Goal: Information Seeking & Learning: Learn about a topic

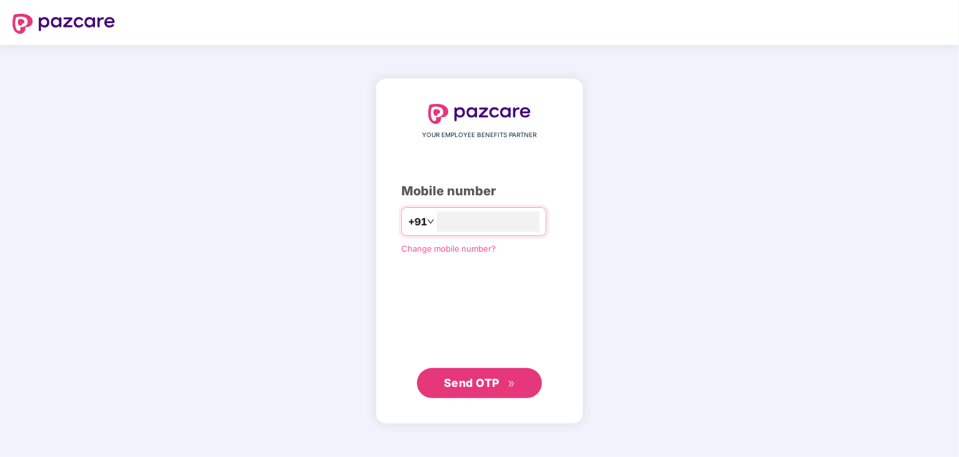
type input "**********"
click at [471, 378] on span "Send OTP" at bounding box center [472, 382] width 56 height 13
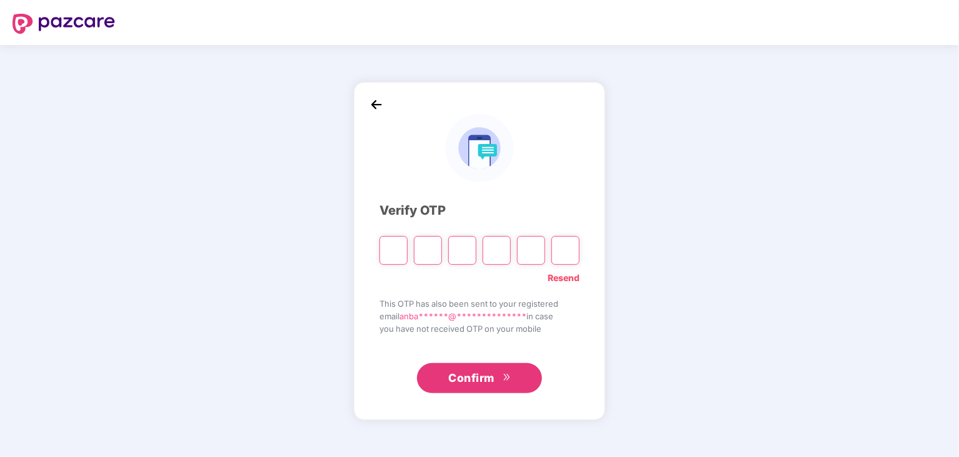
type input "*"
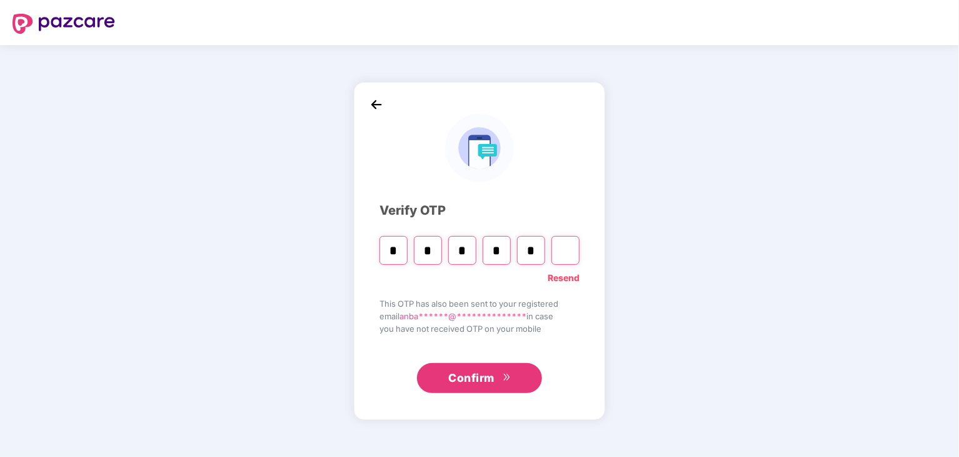
type input "*"
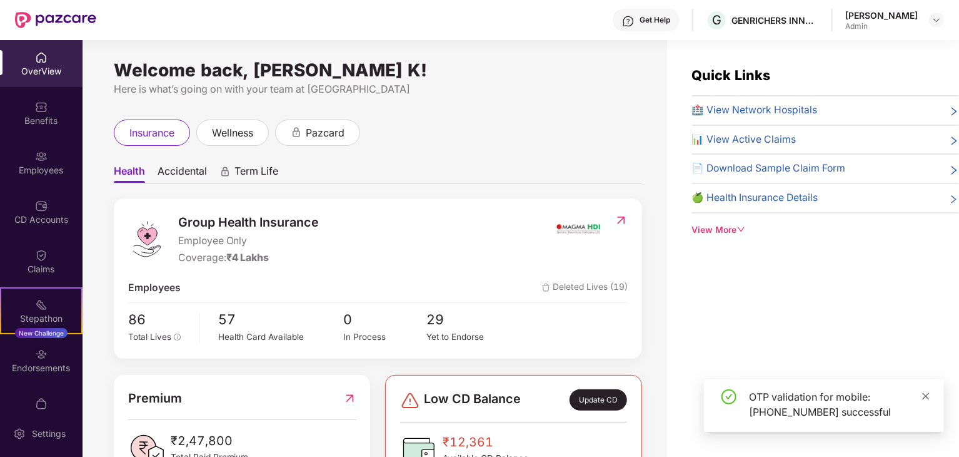
click at [926, 396] on icon "close" at bounding box center [926, 395] width 7 height 7
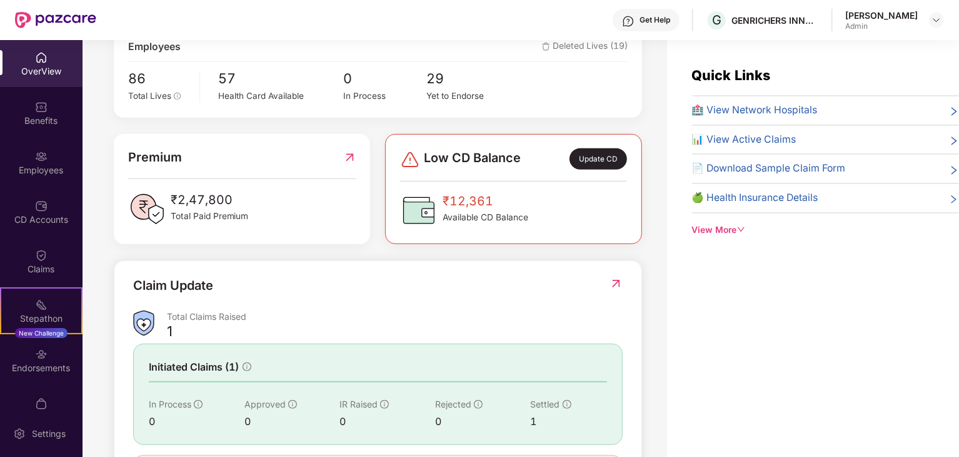
scroll to position [250, 0]
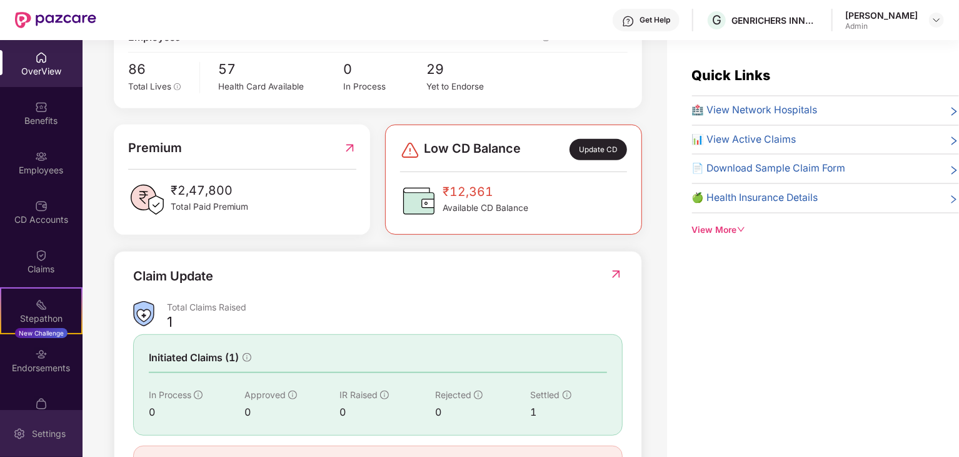
click at [43, 421] on div "Settings" at bounding box center [41, 433] width 83 height 47
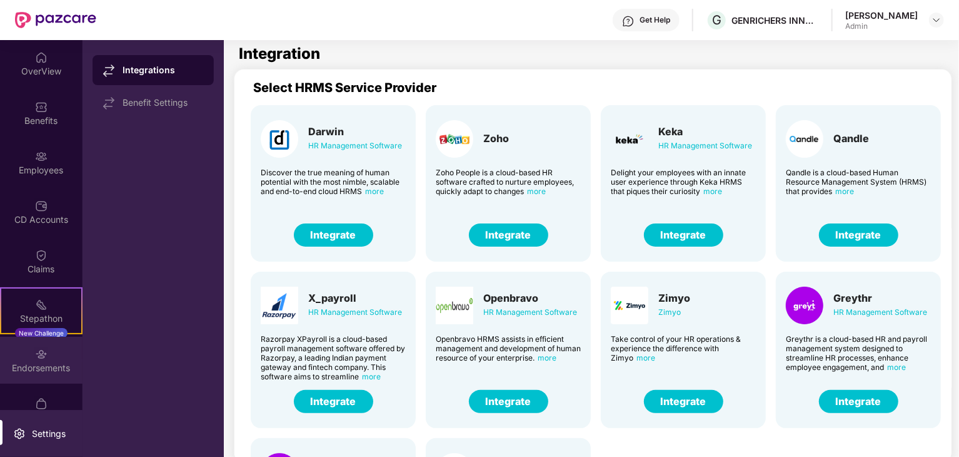
click at [41, 358] on img at bounding box center [41, 354] width 13 height 13
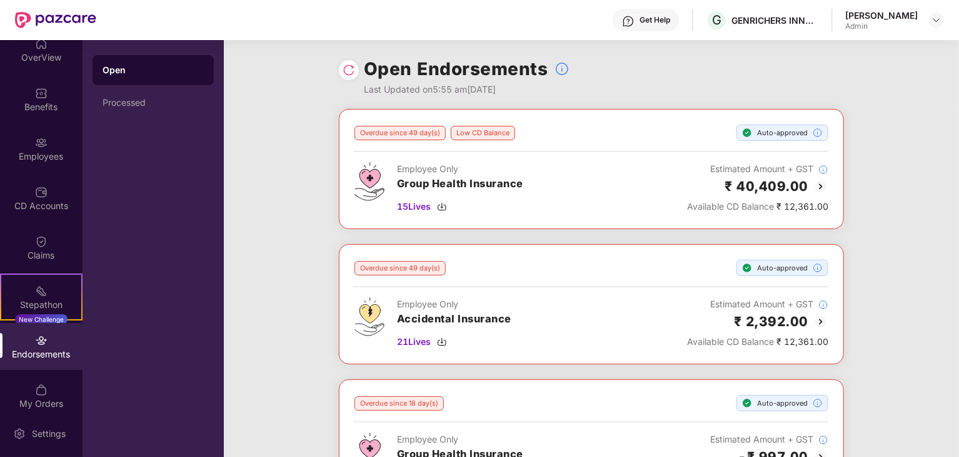
scroll to position [26, 0]
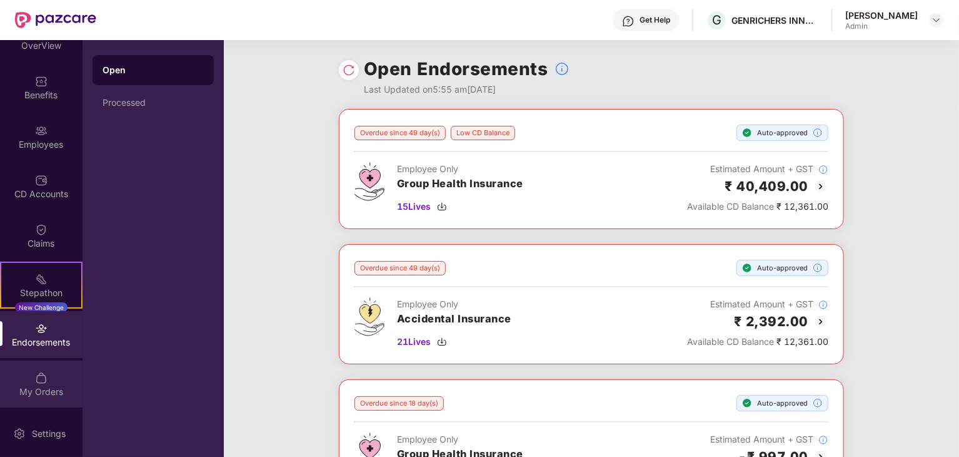
click at [32, 383] on div "My Orders" at bounding box center [41, 383] width 83 height 47
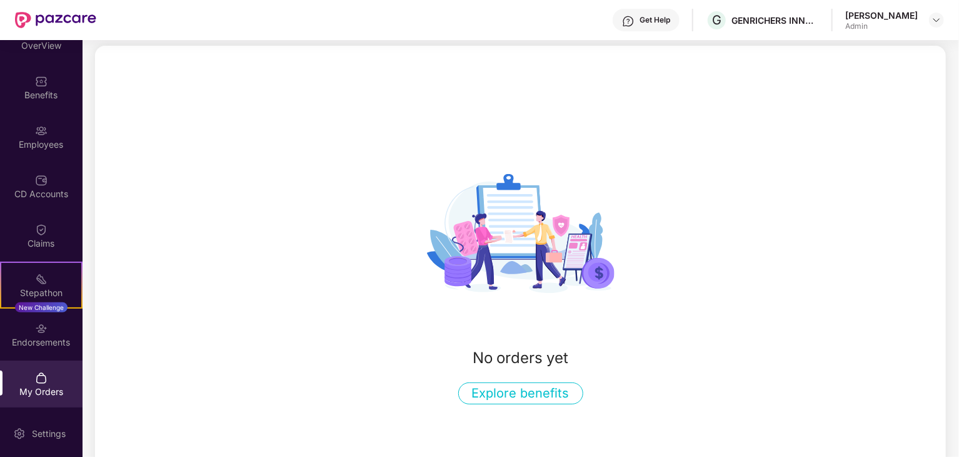
scroll to position [81, 0]
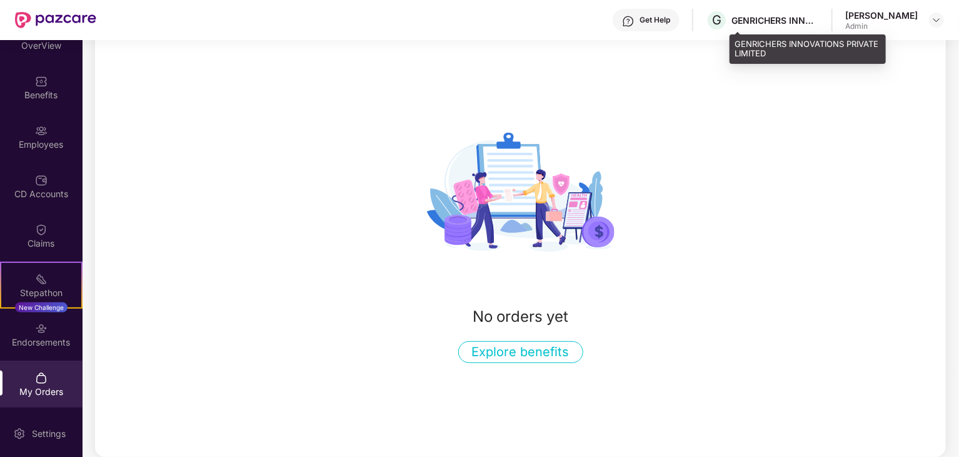
click at [787, 23] on div "GENRICHERS INNOVATIONS PRIVATE LIMITED" at bounding box center [776, 20] width 88 height 12
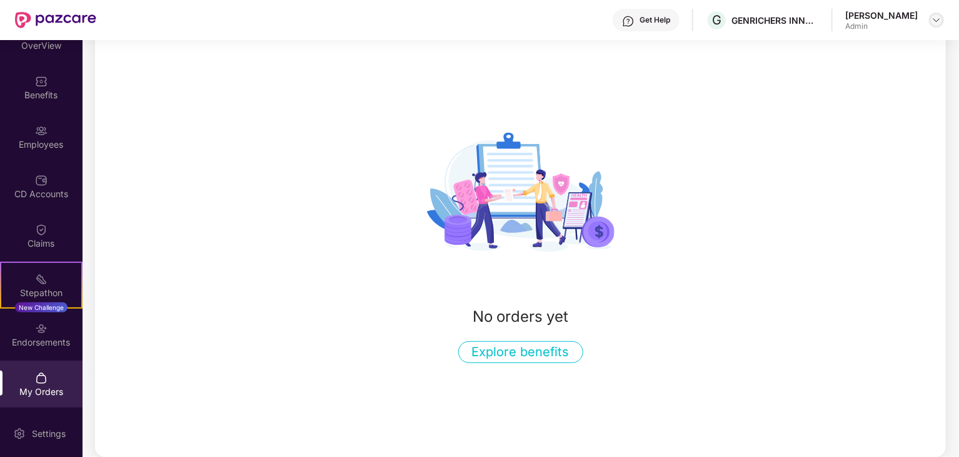
click at [931, 21] on div at bounding box center [936, 20] width 15 height 15
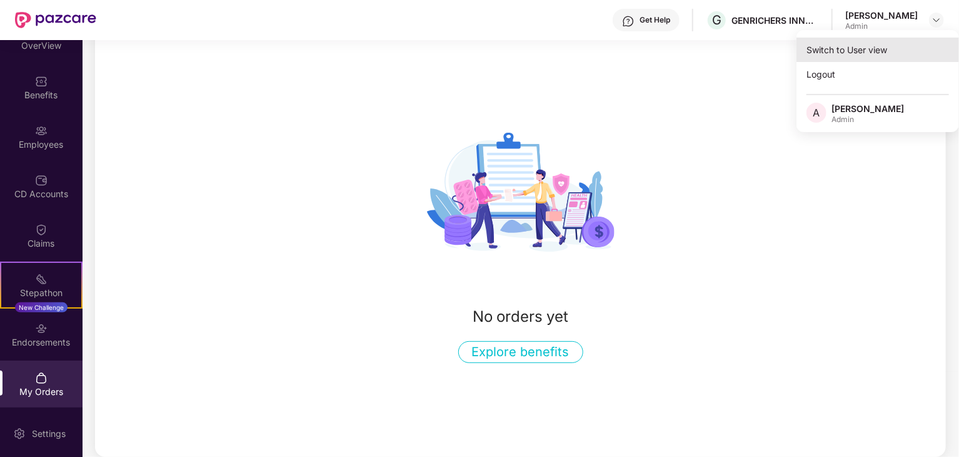
click at [874, 51] on div "Switch to User view" at bounding box center [878, 50] width 163 height 24
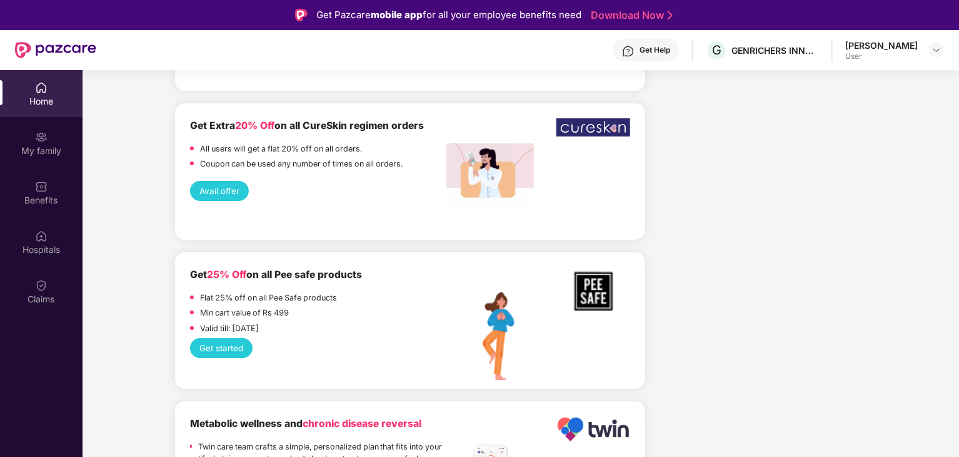
scroll to position [2150, 0]
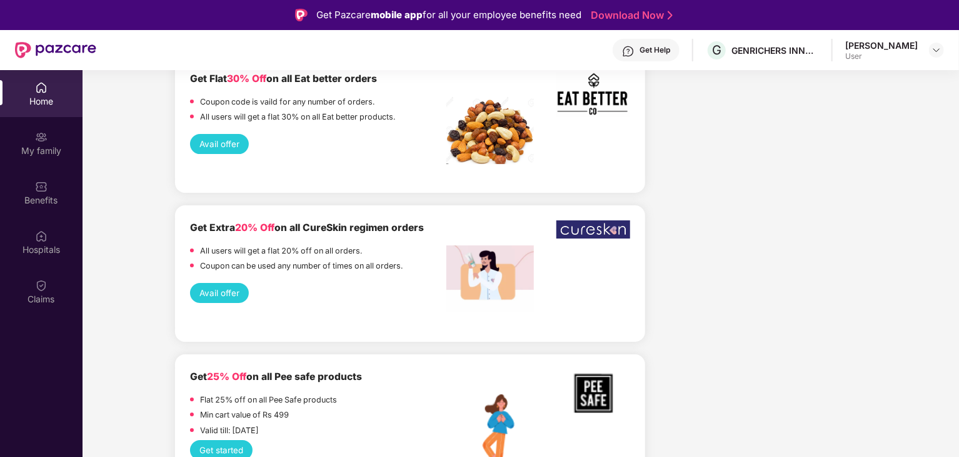
click at [56, 95] on div "Home" at bounding box center [41, 101] width 83 height 13
click at [38, 144] on div "My family" at bounding box center [41, 150] width 83 height 13
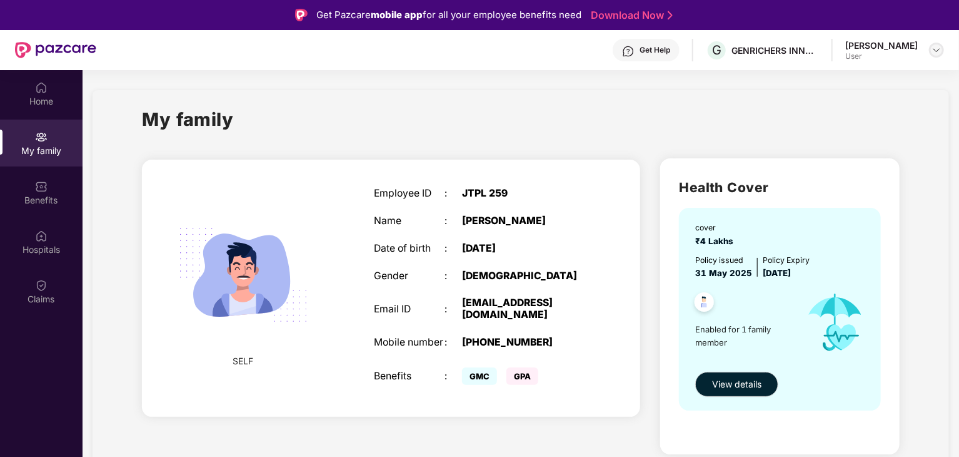
click at [931, 51] on div at bounding box center [936, 50] width 15 height 15
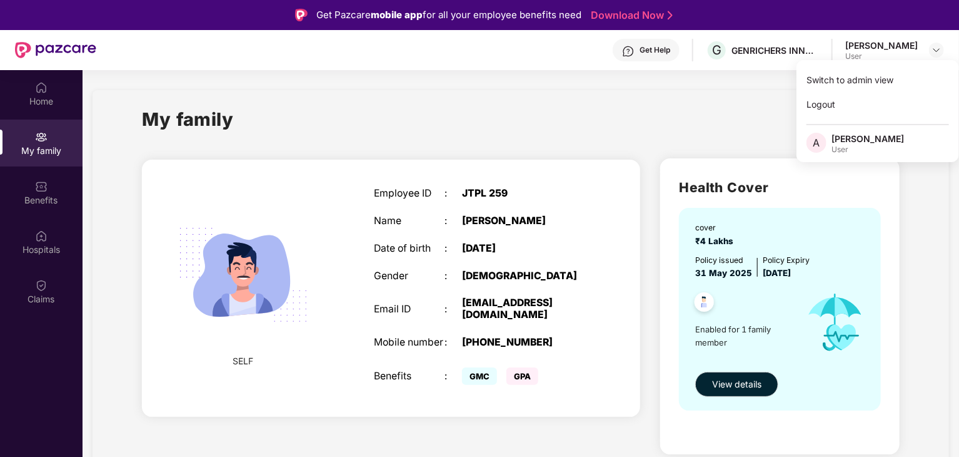
drag, startPoint x: 862, startPoint y: 83, endPoint x: 613, endPoint y: 106, distance: 249.3
click at [618, 105] on body "Get Pazcare mobile app for all your employee benefits need Download Now Get Hel…" at bounding box center [479, 228] width 959 height 457
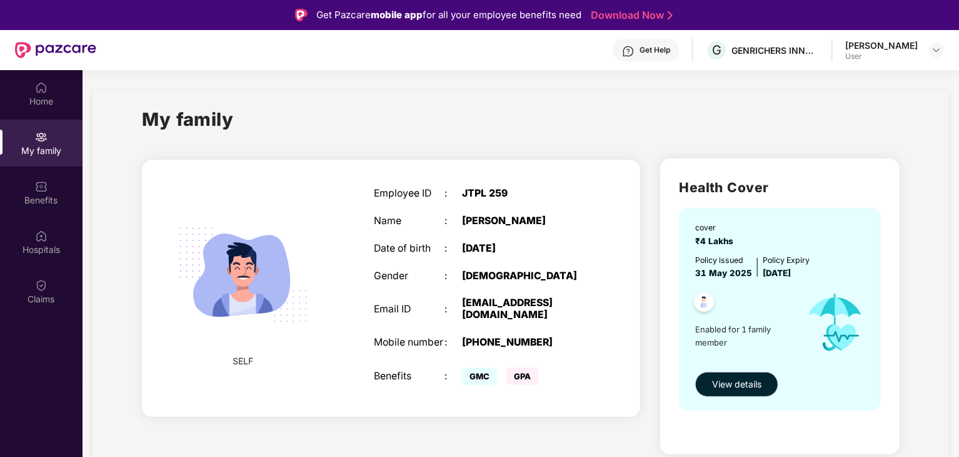
click at [507, 106] on div "My family" at bounding box center [521, 126] width 758 height 43
click at [32, 186] on div "Benefits" at bounding box center [41, 192] width 83 height 47
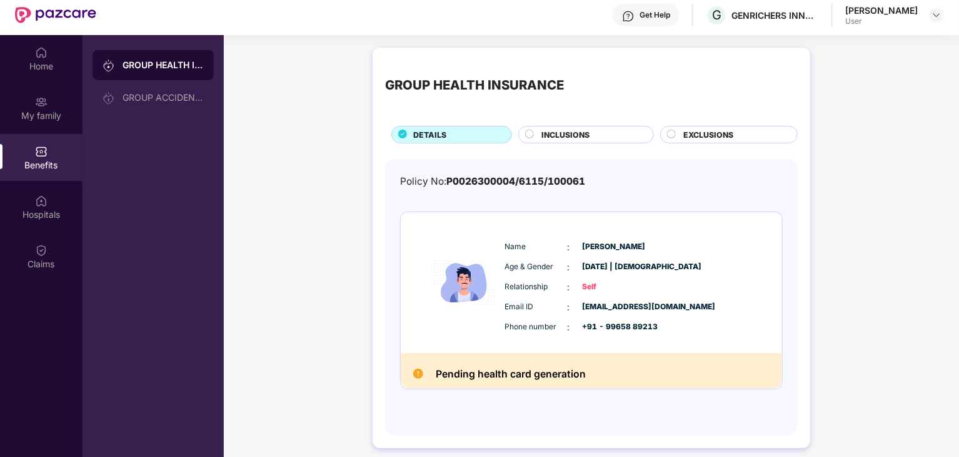
scroll to position [70, 0]
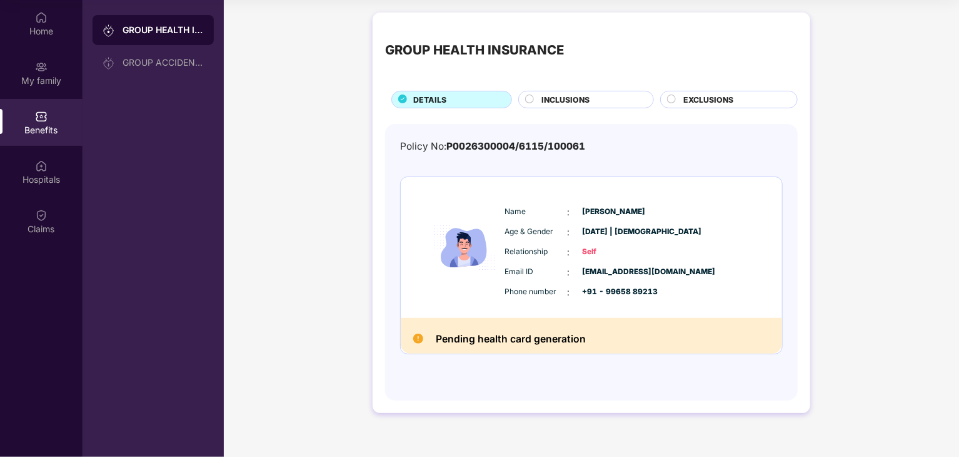
click at [416, 335] on img at bounding box center [418, 338] width 10 height 10
click at [434, 223] on img at bounding box center [464, 247] width 75 height 111
click at [53, 174] on div "Hospitals" at bounding box center [41, 179] width 83 height 13
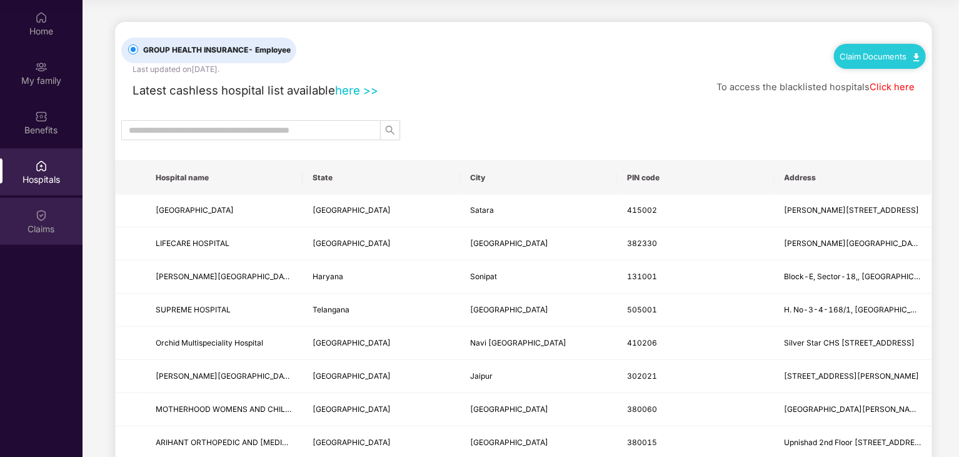
click at [47, 212] on img at bounding box center [41, 215] width 13 height 13
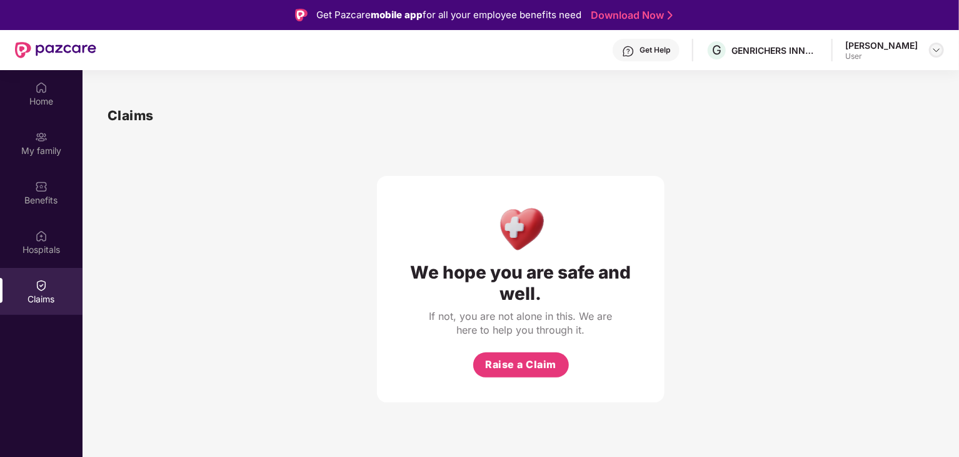
click at [932, 49] on img at bounding box center [937, 50] width 10 height 10
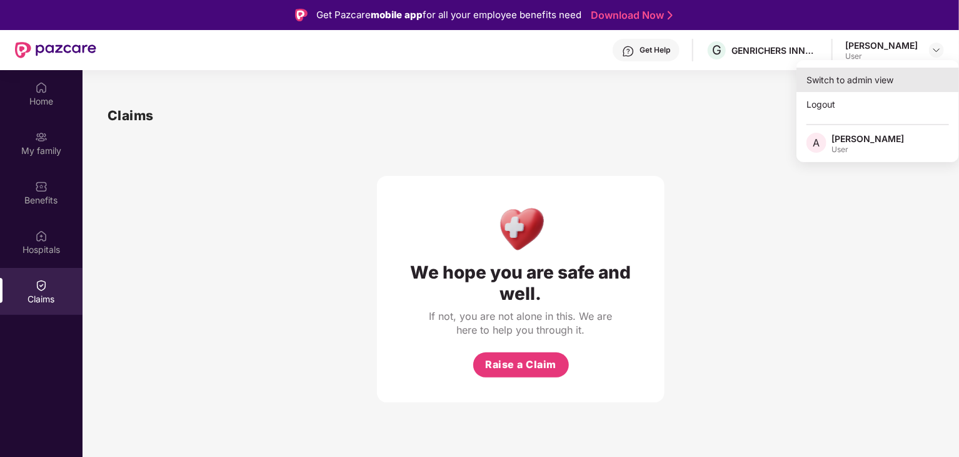
click at [846, 83] on div "Switch to admin view" at bounding box center [878, 80] width 163 height 24
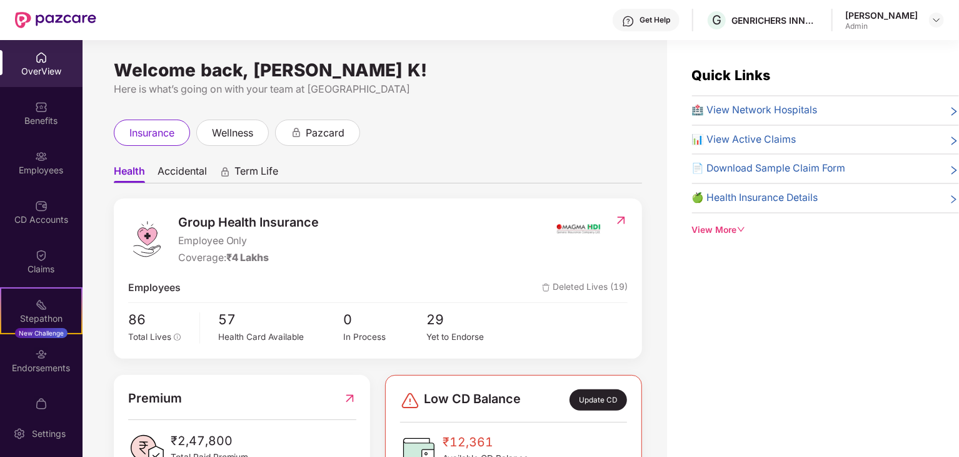
click at [726, 232] on div "View More" at bounding box center [825, 230] width 267 height 14
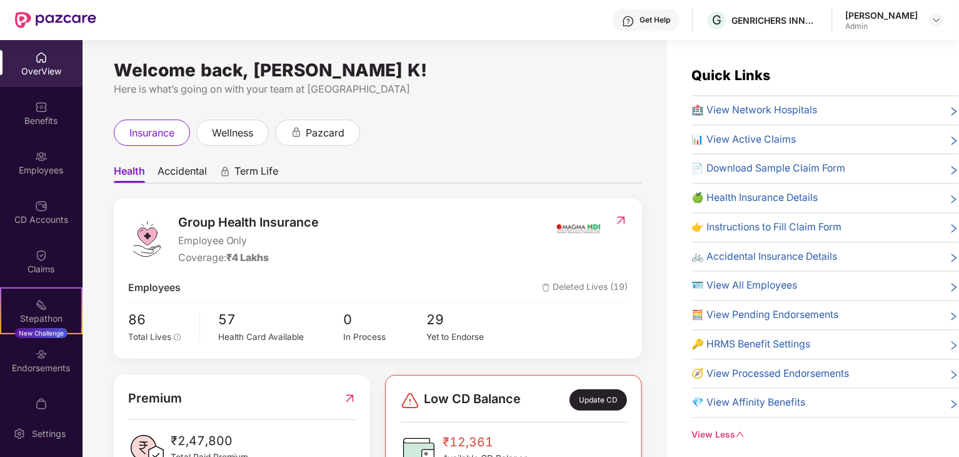
scroll to position [40, 0]
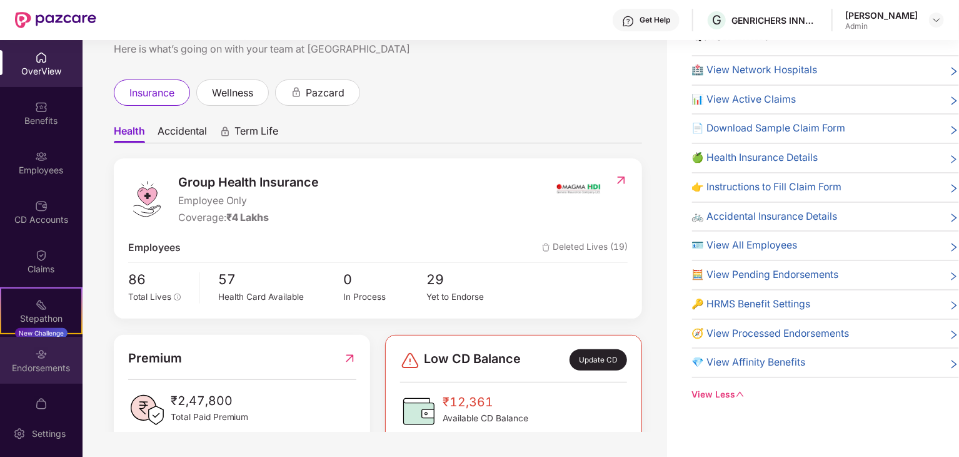
click at [44, 365] on div "Endorsements" at bounding box center [41, 367] width 83 height 13
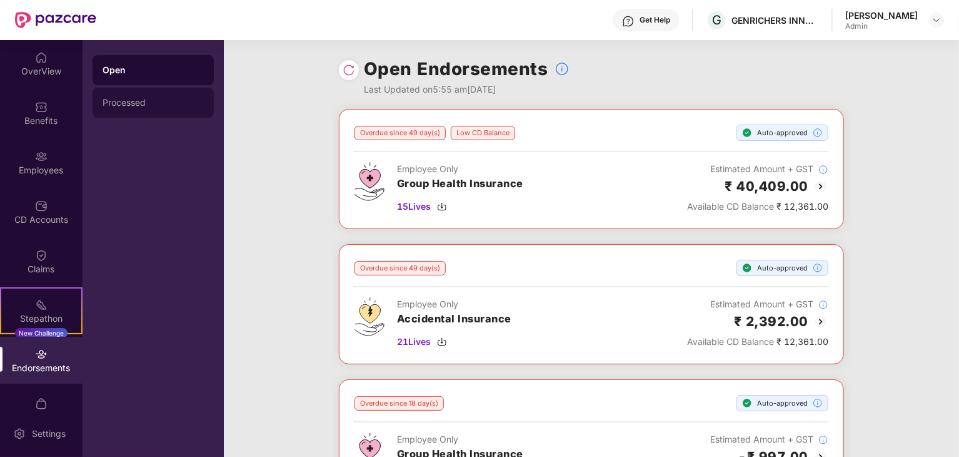
click at [131, 90] on div "Processed" at bounding box center [153, 103] width 121 height 30
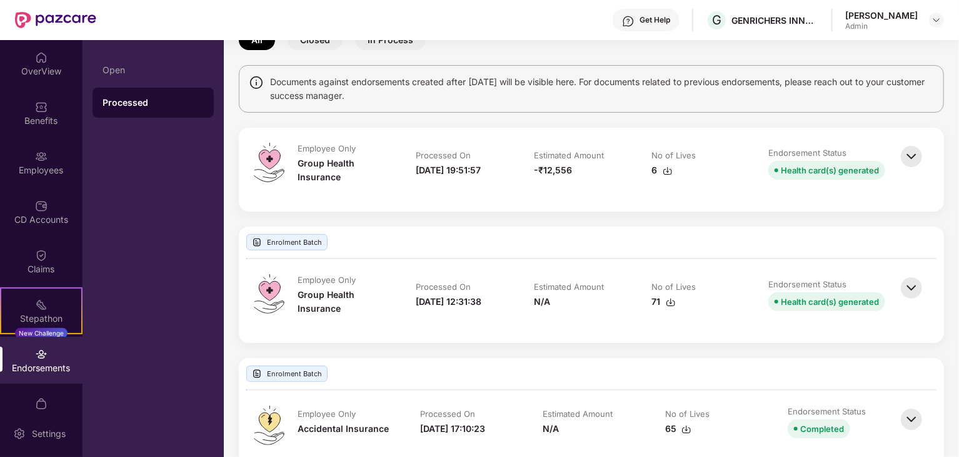
scroll to position [98, 0]
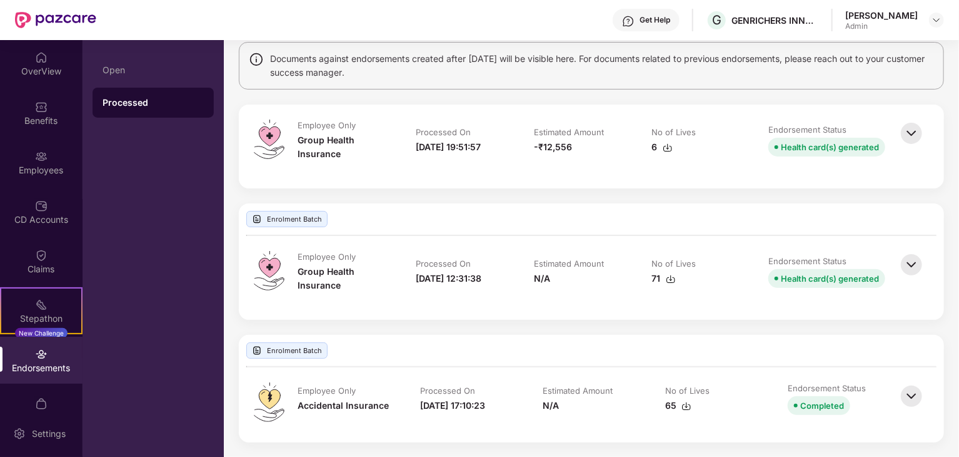
click at [904, 391] on img at bounding box center [912, 396] width 28 height 28
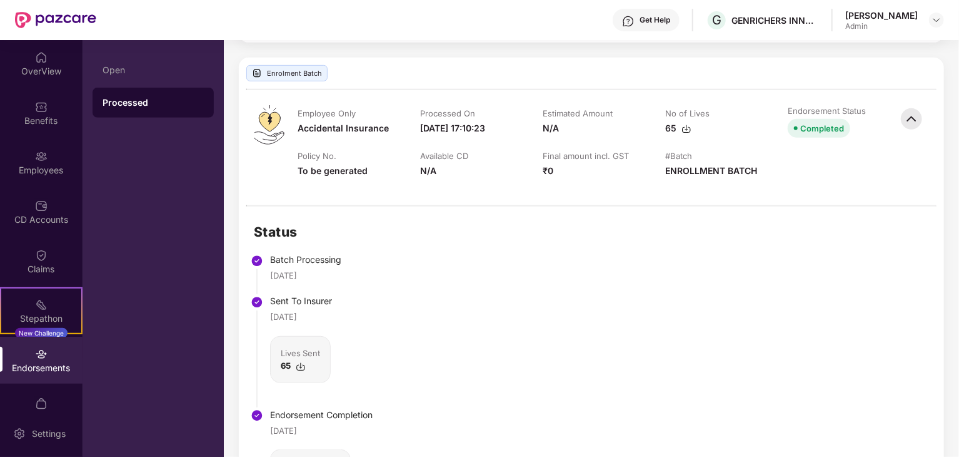
scroll to position [347, 0]
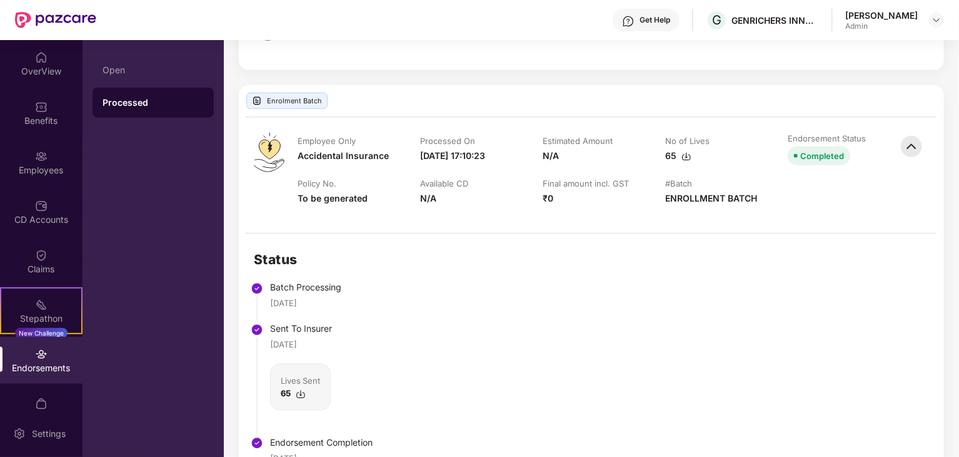
click at [688, 156] on img at bounding box center [687, 156] width 10 height 10
click at [664, 307] on div "Status Batch Processing 05 June 2025 Sent To Insurer 05 June 2025 Lives Sent 65…" at bounding box center [591, 401] width 705 height 334
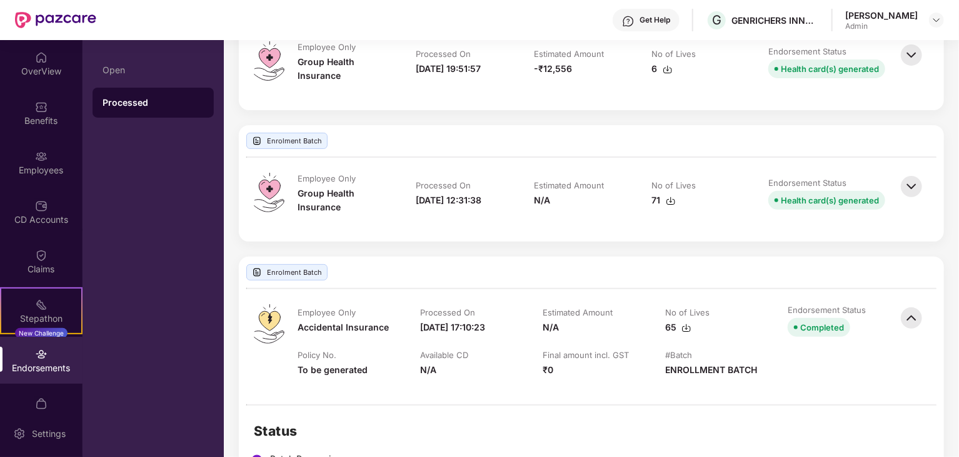
scroll to position [34, 0]
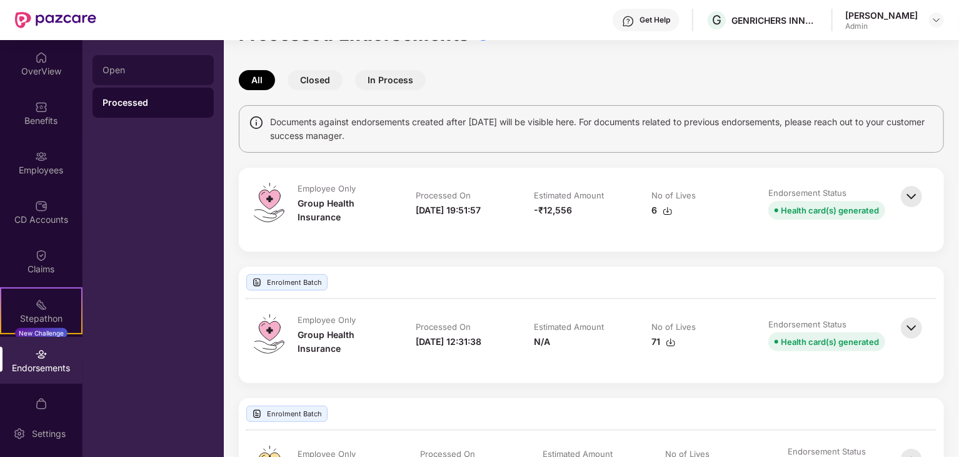
click at [135, 69] on div "Open" at bounding box center [153, 70] width 101 height 10
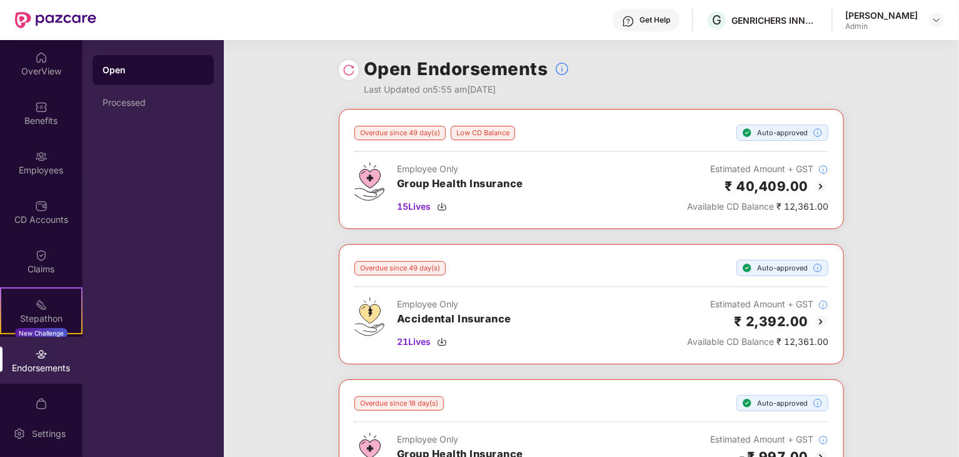
click at [820, 188] on img at bounding box center [821, 186] width 15 height 15
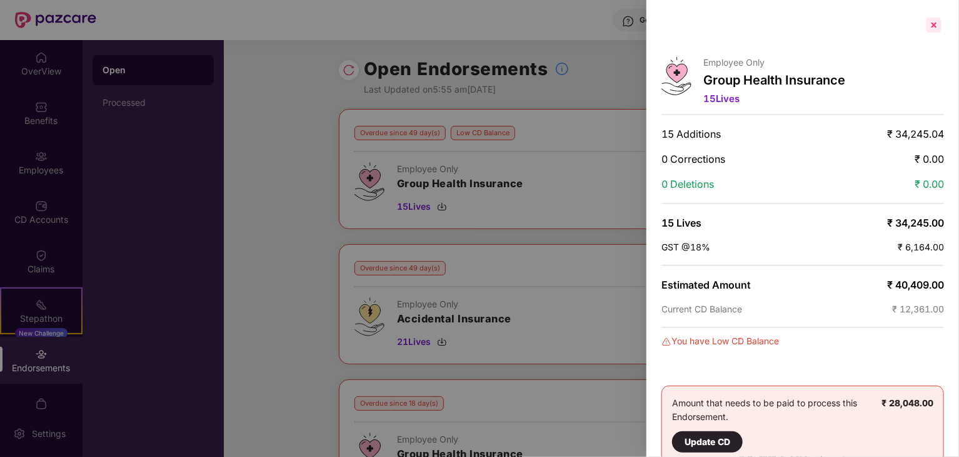
click at [938, 28] on div at bounding box center [934, 25] width 20 height 20
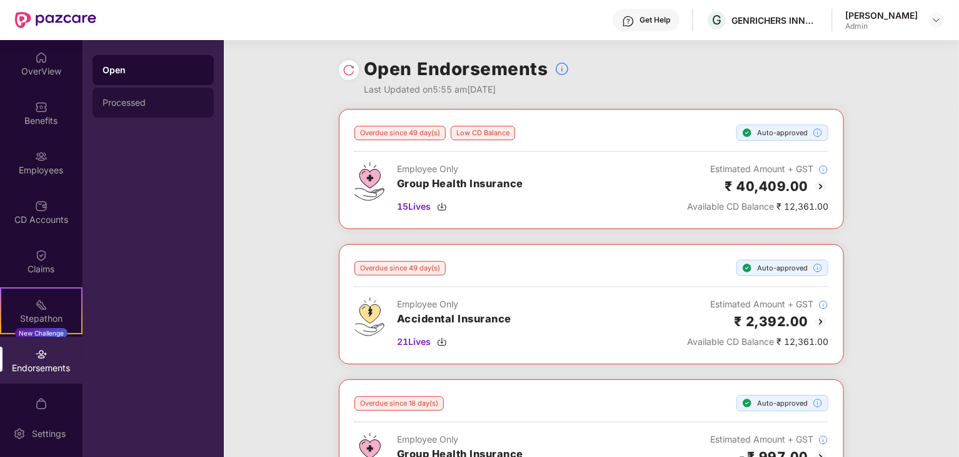
click at [141, 99] on div "Processed" at bounding box center [153, 103] width 101 height 10
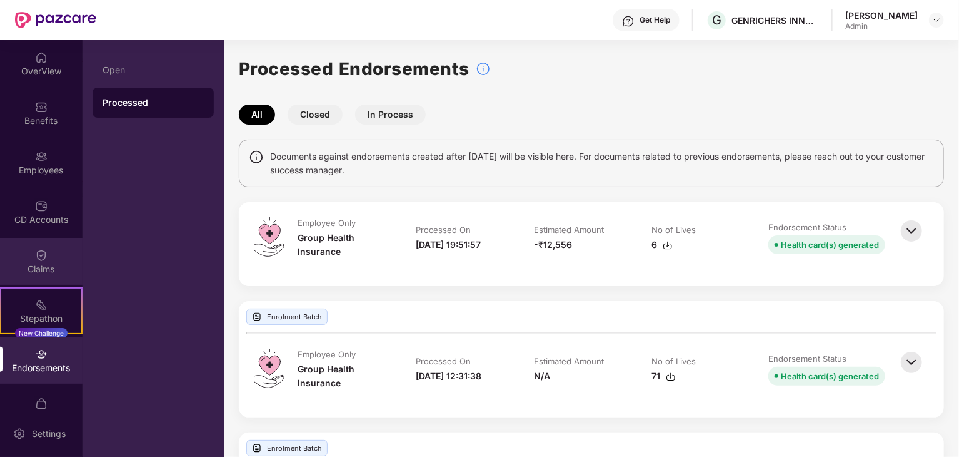
click at [45, 266] on div "Claims" at bounding box center [41, 269] width 83 height 13
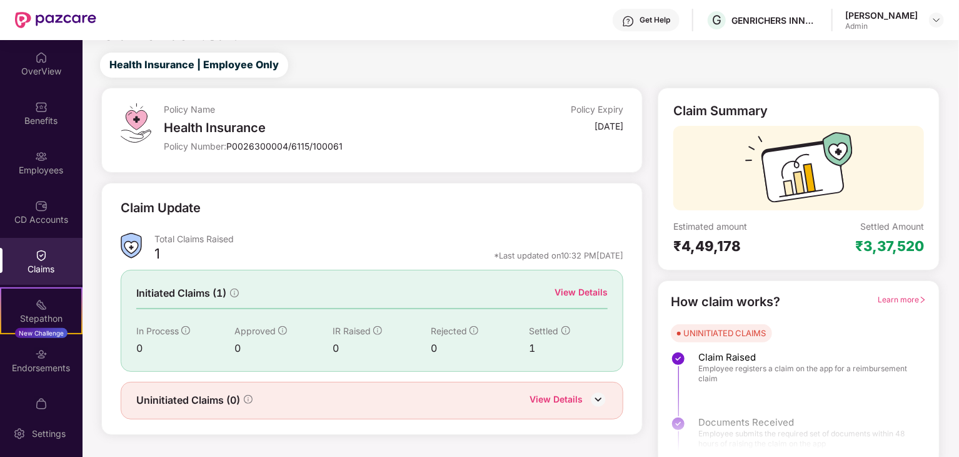
scroll to position [33, 0]
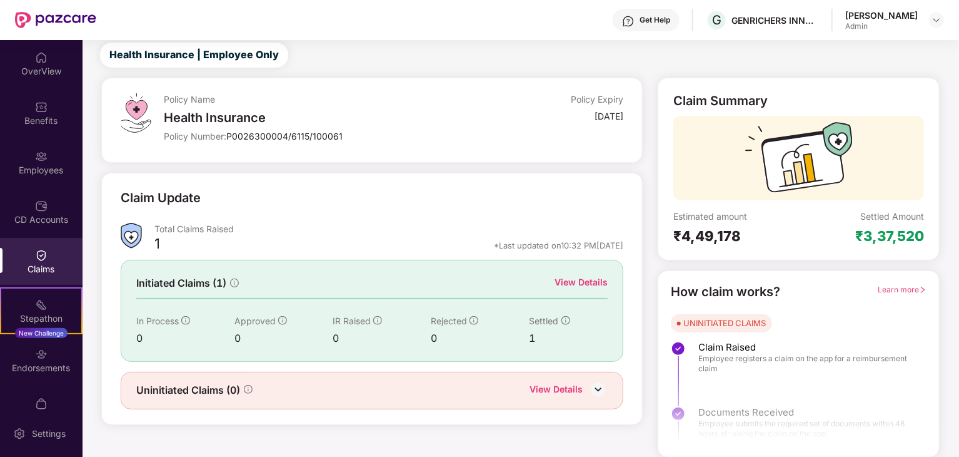
click at [787, 36] on div "Get Help G GENRICHERS INNOVATIONS PRIVATE LIMITED Anbarasu K Admin" at bounding box center [520, 20] width 848 height 40
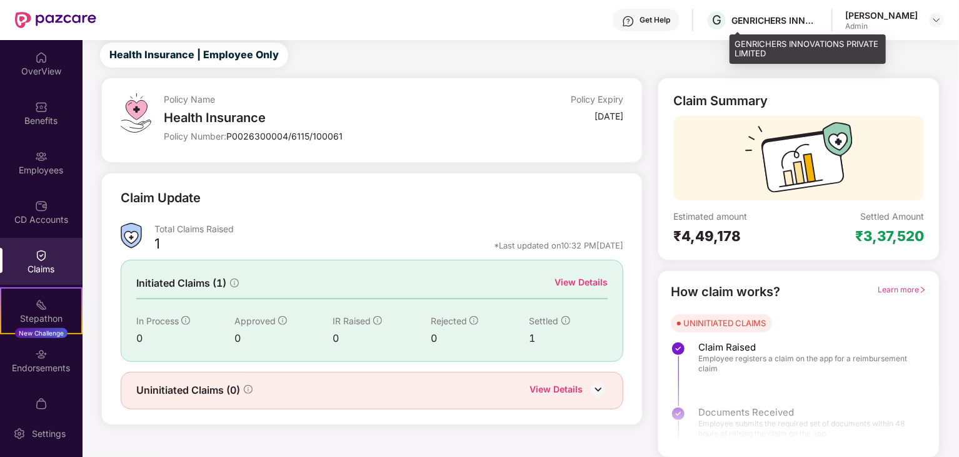
click at [775, 21] on div "GENRICHERS INNOVATIONS PRIVATE LIMITED" at bounding box center [776, 20] width 88 height 12
click at [728, 18] on span "G" at bounding box center [717, 20] width 22 height 22
click at [722, 21] on span "G" at bounding box center [716, 20] width 9 height 15
click at [740, 39] on div "GENRICHERS INNOVATIONS PRIVATE LIMITED" at bounding box center [808, 48] width 156 height 29
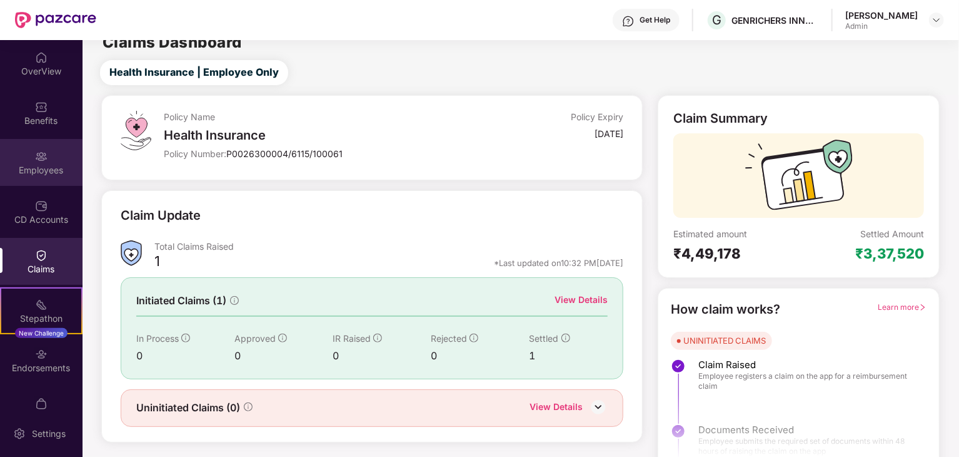
scroll to position [0, 0]
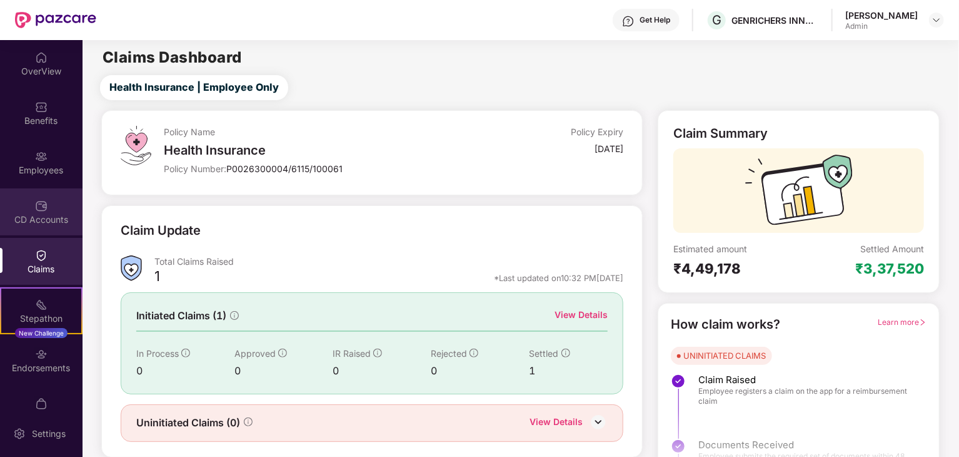
click at [38, 215] on div "CD Accounts" at bounding box center [41, 219] width 83 height 13
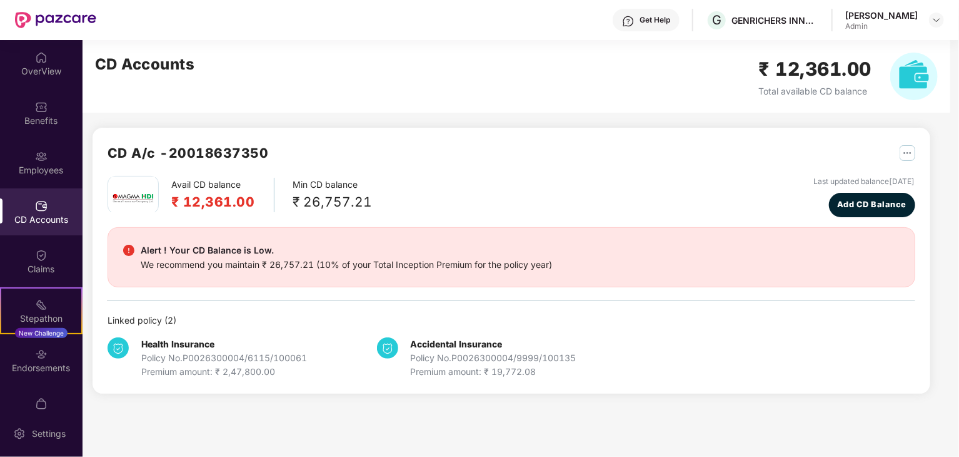
click at [188, 345] on b "Health Insurance" at bounding box center [177, 343] width 73 height 11
click at [416, 339] on b "Accidental Insurance" at bounding box center [457, 343] width 92 height 11
click at [428, 348] on b "Accidental Insurance" at bounding box center [457, 343] width 92 height 11
click at [913, 154] on img "button" at bounding box center [908, 153] width 16 height 16
click at [478, 177] on div "Avail CD balance ₹ 12,361.00 Min CD balance ₹ 26,757.21 Last updated balance 28…" at bounding box center [512, 196] width 808 height 41
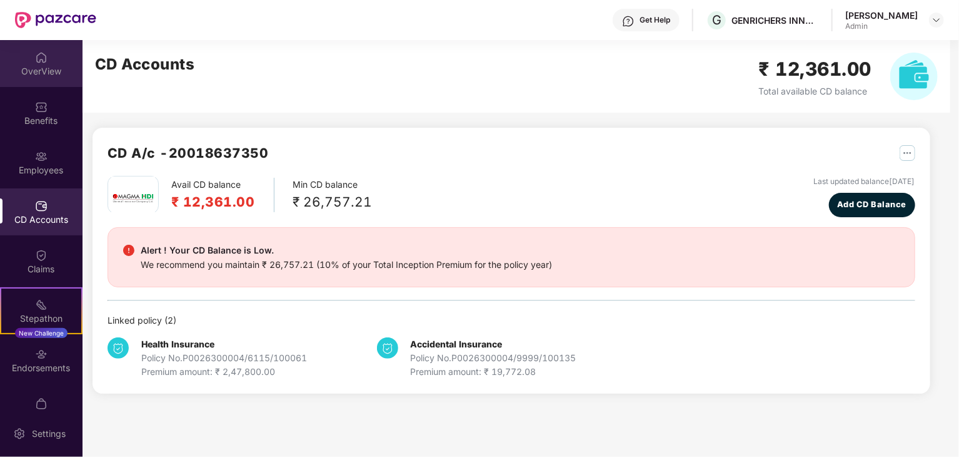
click at [43, 66] on div "OverView" at bounding box center [41, 71] width 83 height 13
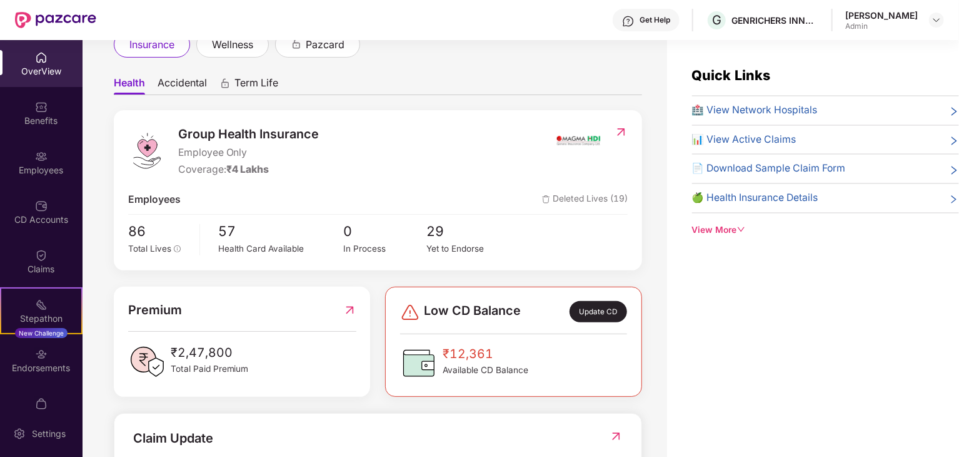
scroll to position [188, 0]
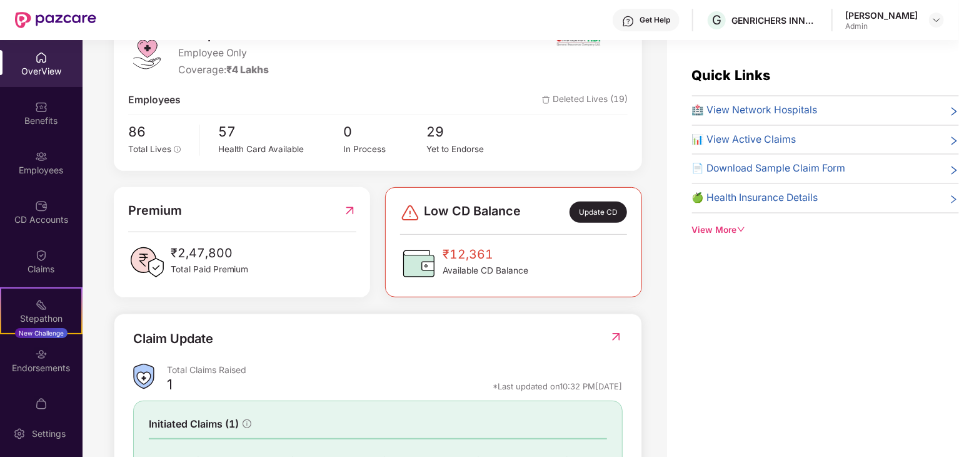
click at [482, 248] on span "₹12,361" at bounding box center [486, 254] width 86 height 19
click at [411, 216] on img at bounding box center [410, 213] width 20 height 20
click at [453, 208] on span "Low CD Balance" at bounding box center [472, 211] width 97 height 21
click at [350, 209] on img at bounding box center [349, 210] width 13 height 19
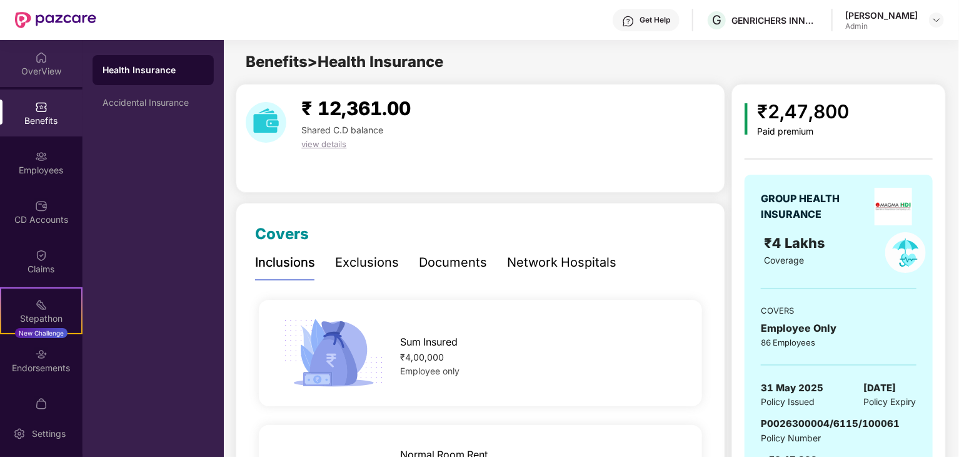
click at [38, 69] on div "OverView" at bounding box center [41, 71] width 83 height 13
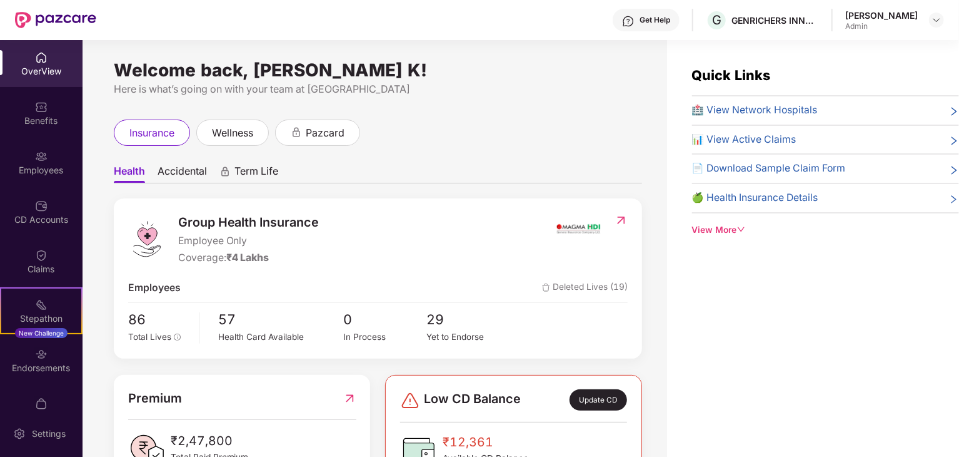
click at [183, 168] on span "Accidental" at bounding box center [182, 173] width 49 height 18
click at [254, 171] on span "Term Life" at bounding box center [257, 173] width 44 height 18
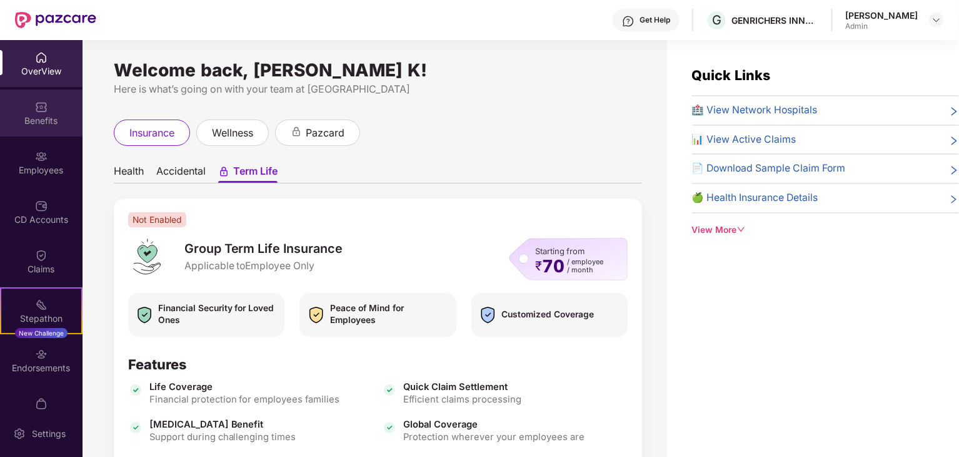
click at [35, 114] on div "Benefits" at bounding box center [41, 120] width 83 height 13
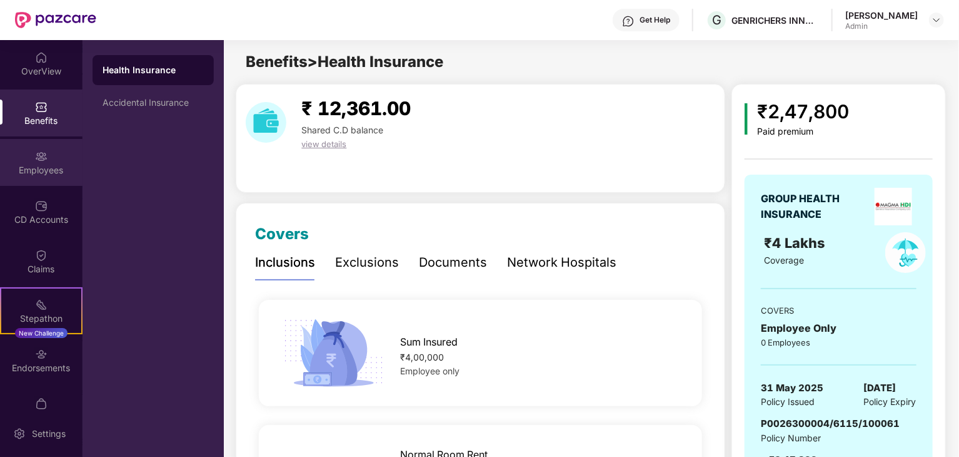
click at [37, 164] on div "Employees" at bounding box center [41, 170] width 83 height 13
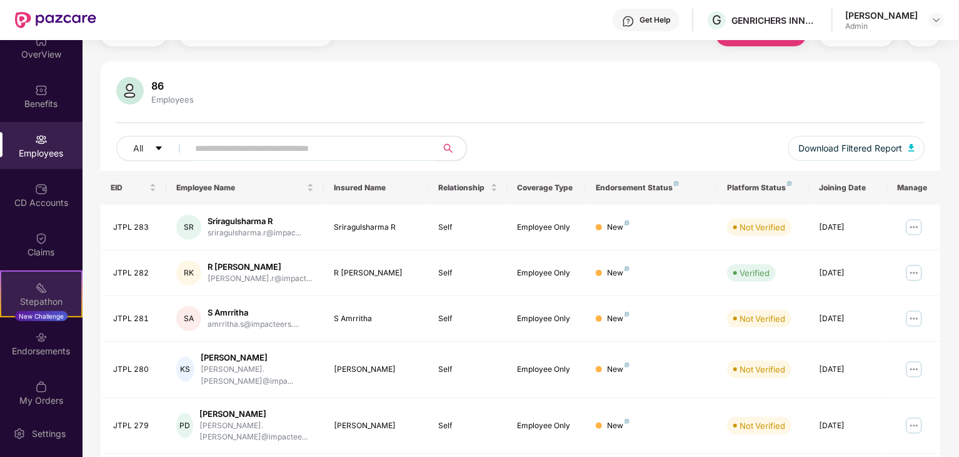
scroll to position [26, 0]
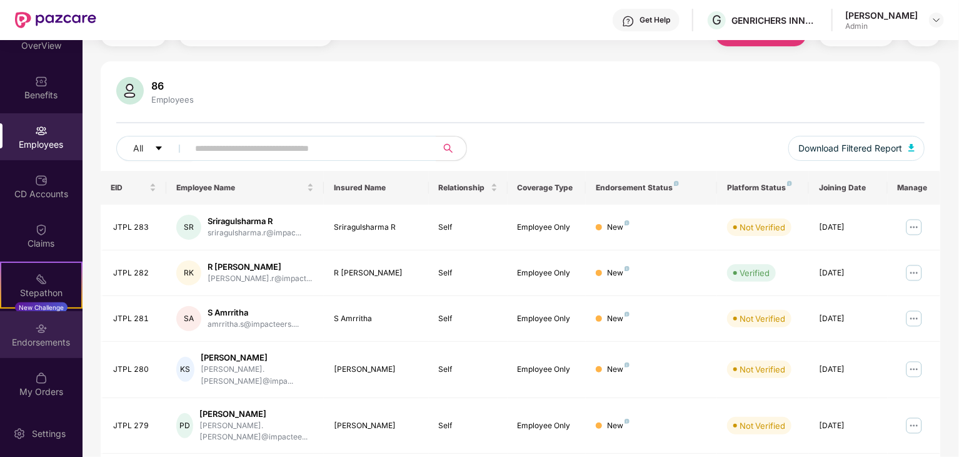
click at [43, 336] on div "Endorsements" at bounding box center [41, 342] width 83 height 13
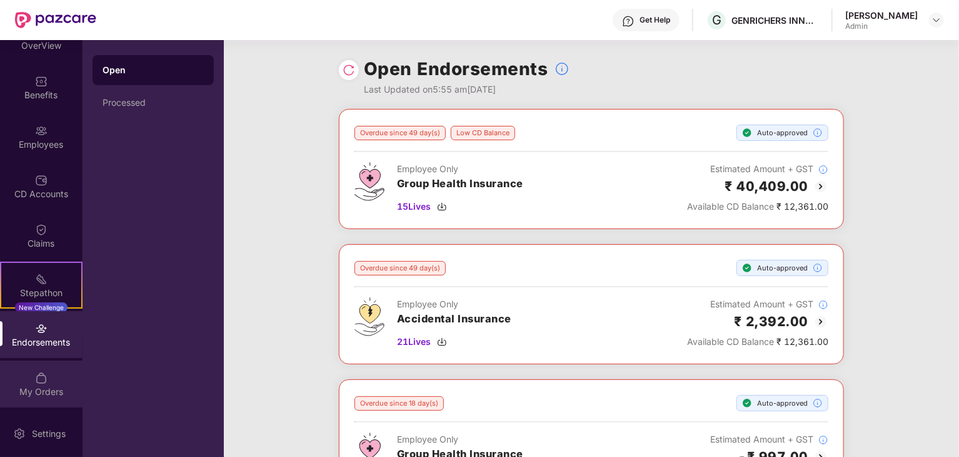
click at [36, 382] on img at bounding box center [41, 377] width 13 height 13
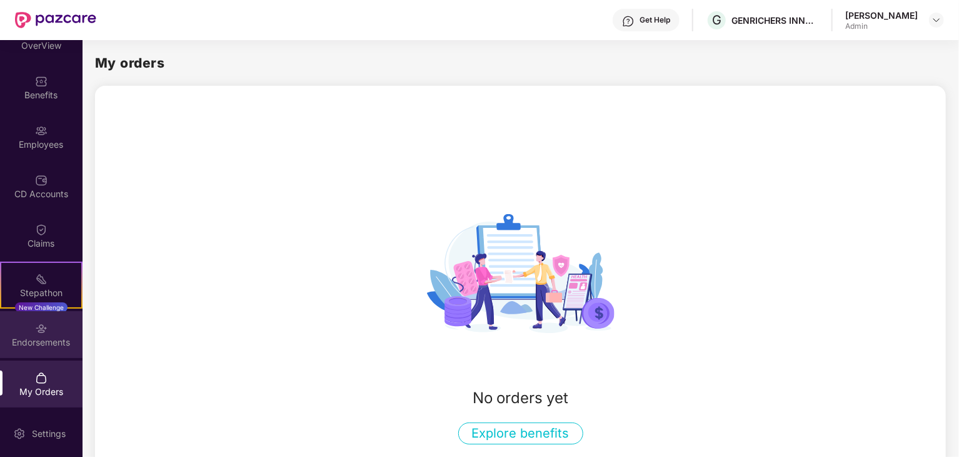
click at [39, 336] on div "Endorsements" at bounding box center [41, 342] width 83 height 13
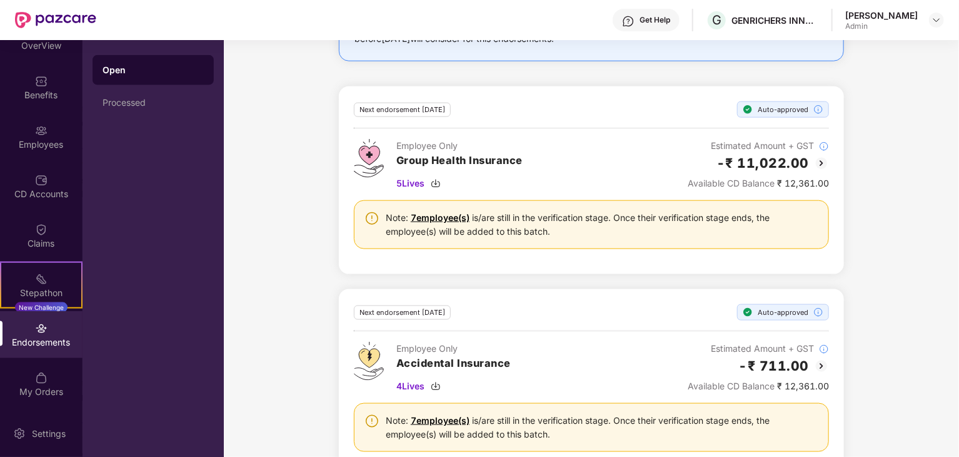
scroll to position [718, 0]
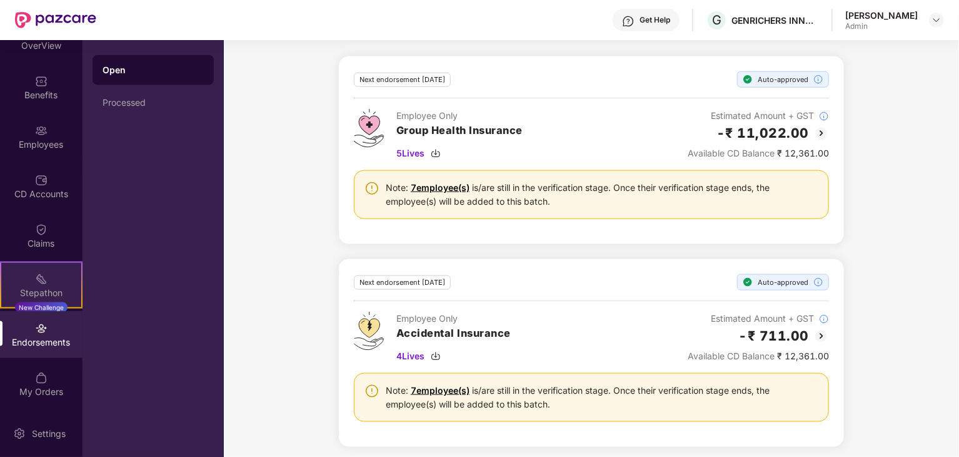
click at [24, 283] on div "Stepathon New Challenge" at bounding box center [41, 284] width 83 height 47
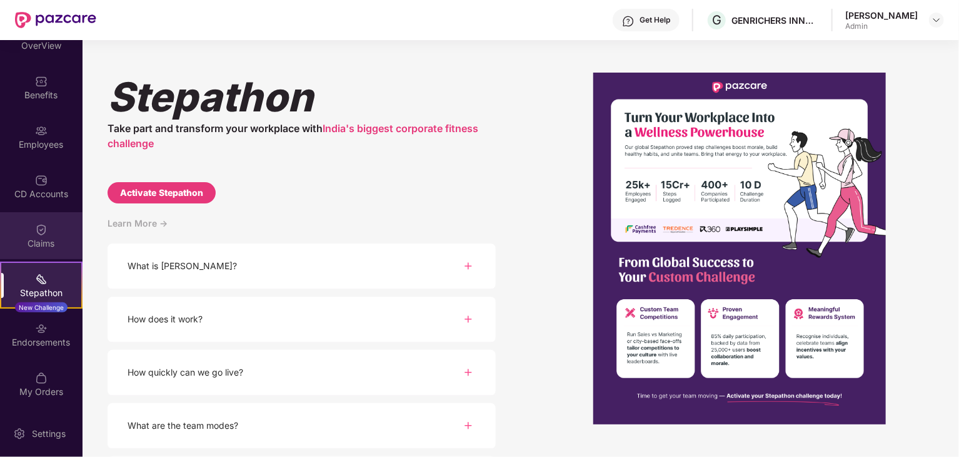
click at [17, 231] on div "Claims" at bounding box center [41, 235] width 83 height 47
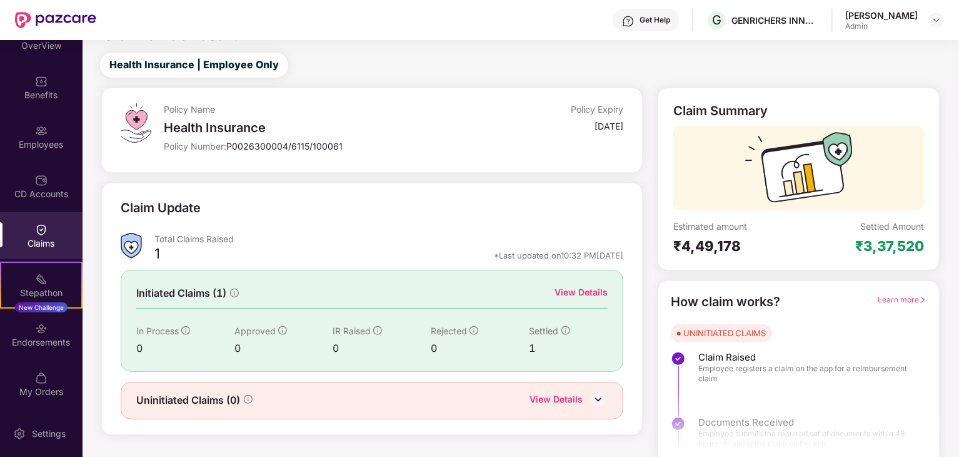
scroll to position [33, 0]
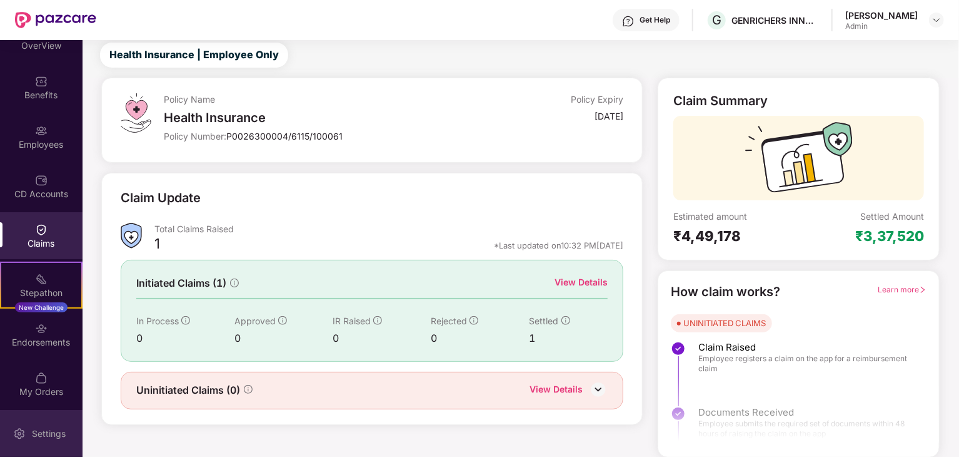
click at [41, 427] on div "Settings" at bounding box center [48, 433] width 41 height 13
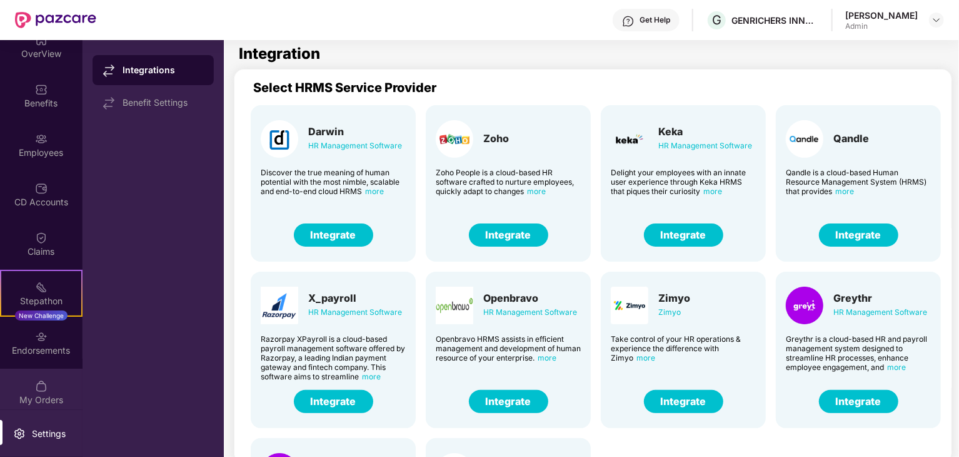
scroll to position [26, 0]
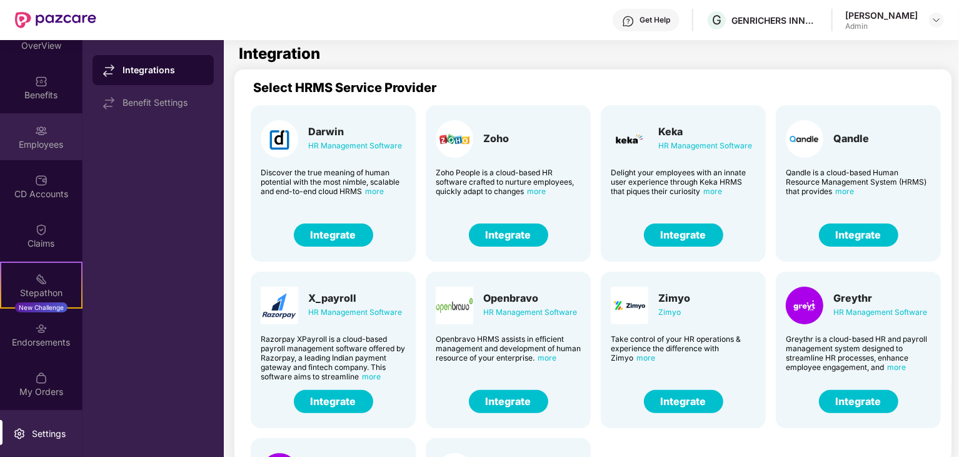
click at [53, 131] on div "Employees" at bounding box center [41, 136] width 83 height 47
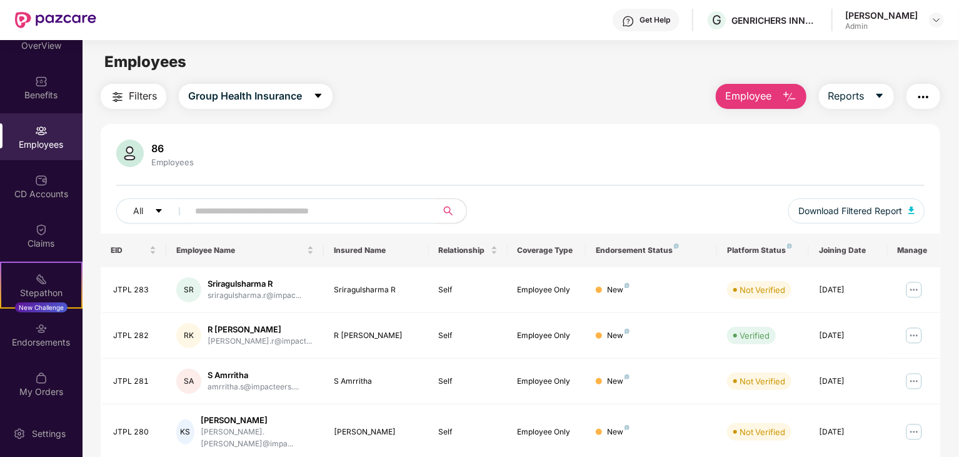
click at [934, 93] on button "button" at bounding box center [924, 96] width 34 height 25
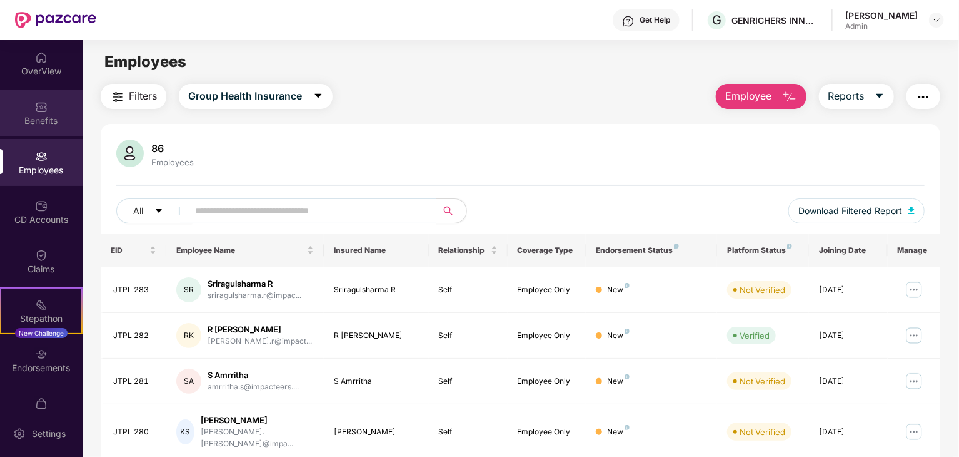
click at [29, 131] on div "Benefits" at bounding box center [41, 112] width 83 height 47
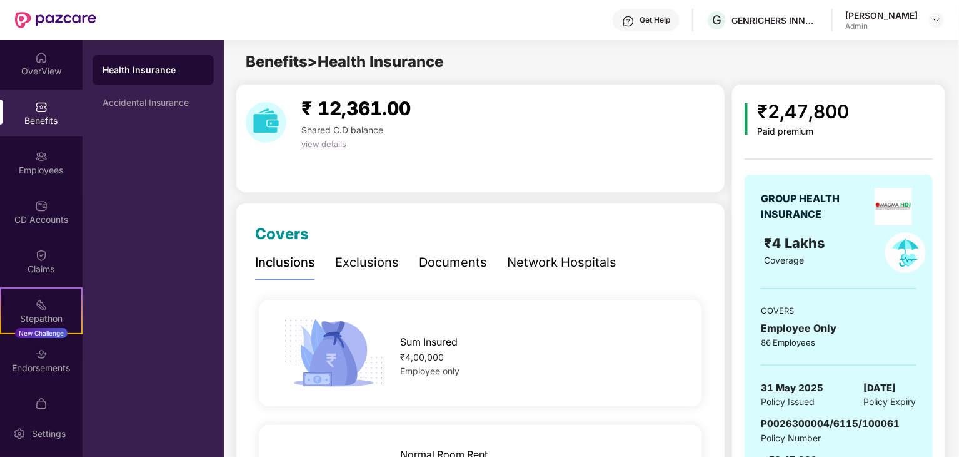
click at [325, 139] on span "view details" at bounding box center [323, 144] width 45 height 10
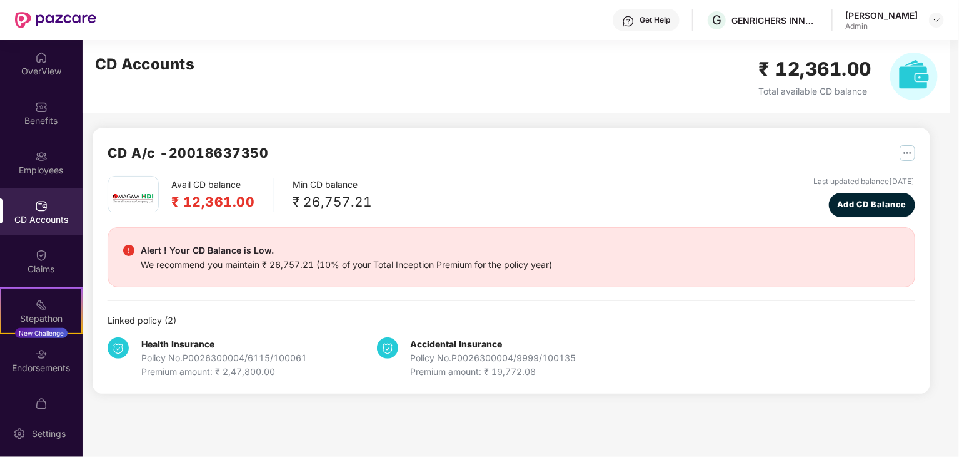
click at [421, 341] on b "Accidental Insurance" at bounding box center [457, 343] width 92 height 11
click at [241, 343] on div "Health Insurance Policy No. P0026300004/6115/100061 Premium amount: ₹ 2,47,800.…" at bounding box center [224, 357] width 166 height 41
click at [198, 343] on b "Health Insurance" at bounding box center [177, 343] width 73 height 11
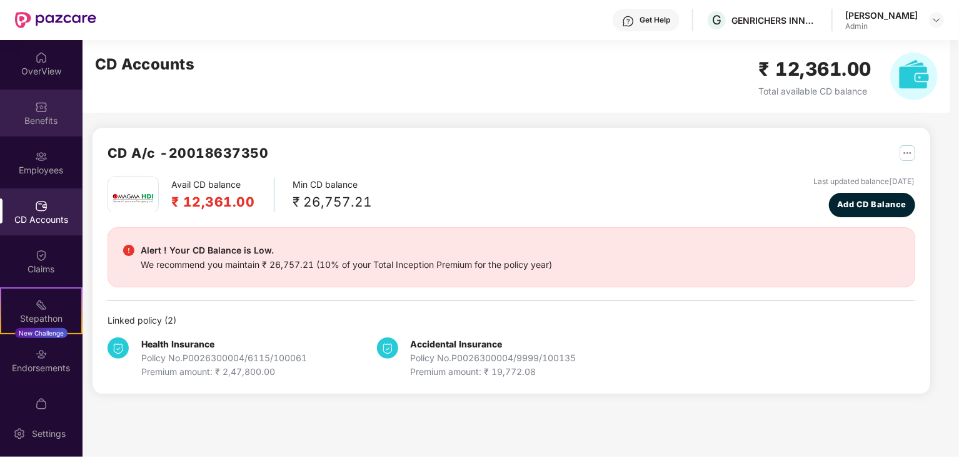
click at [24, 117] on div "Benefits" at bounding box center [41, 120] width 83 height 13
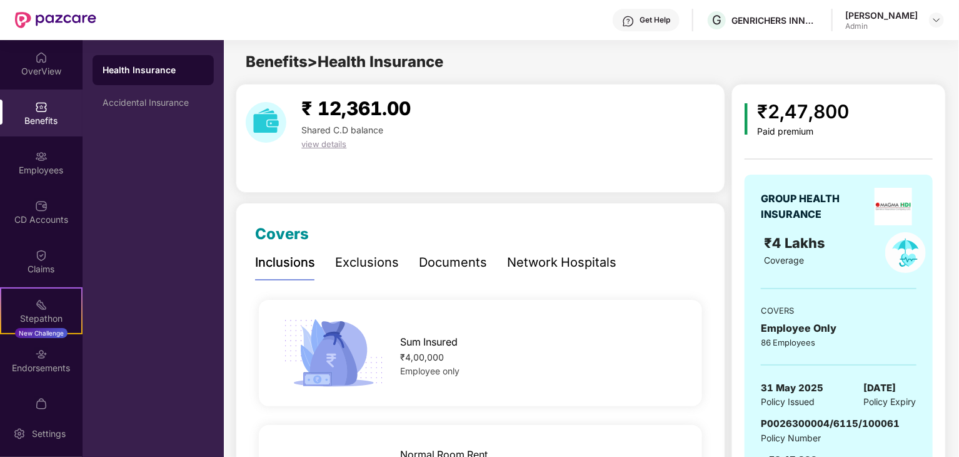
click at [451, 275] on div "Documents" at bounding box center [453, 262] width 68 height 34
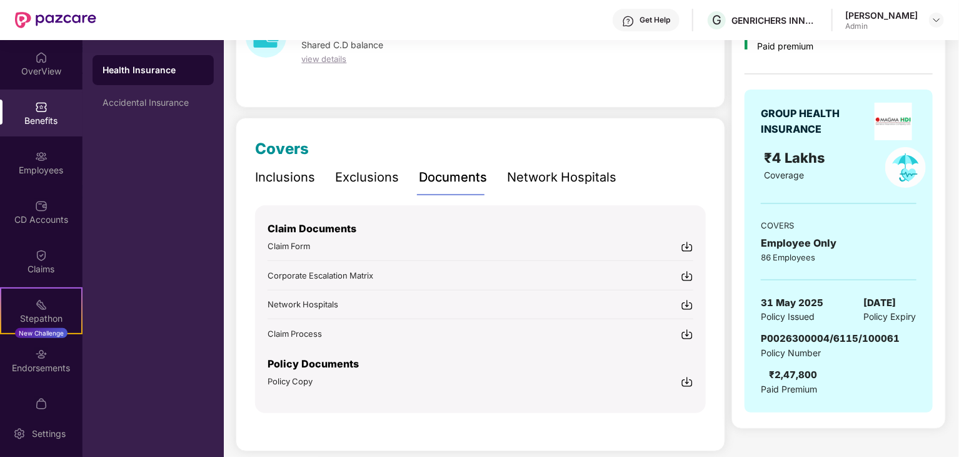
scroll to position [98, 0]
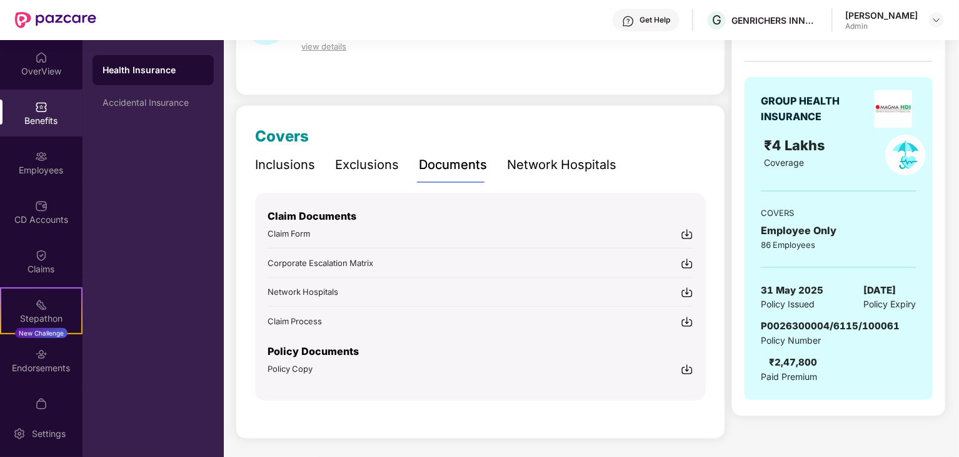
click at [687, 368] on img at bounding box center [687, 369] width 13 height 13
click at [159, 103] on div "Accidental Insurance" at bounding box center [153, 103] width 101 height 10
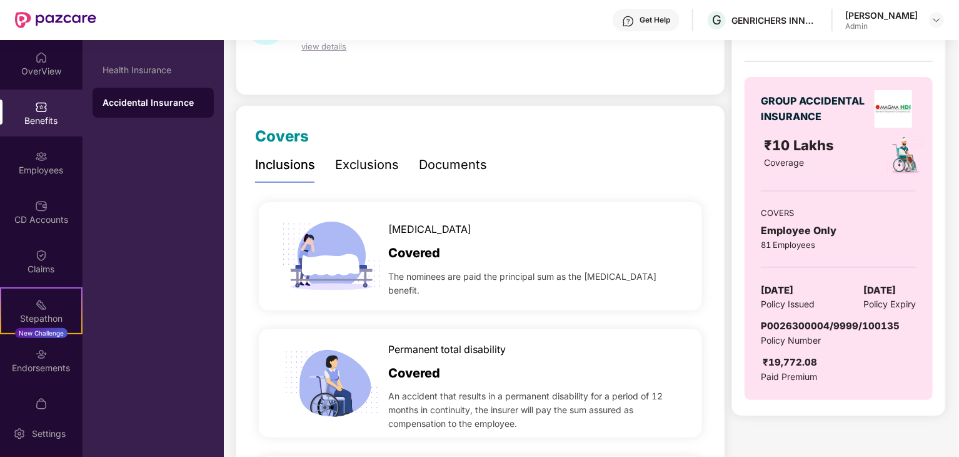
click at [444, 161] on div "Documents" at bounding box center [453, 164] width 68 height 19
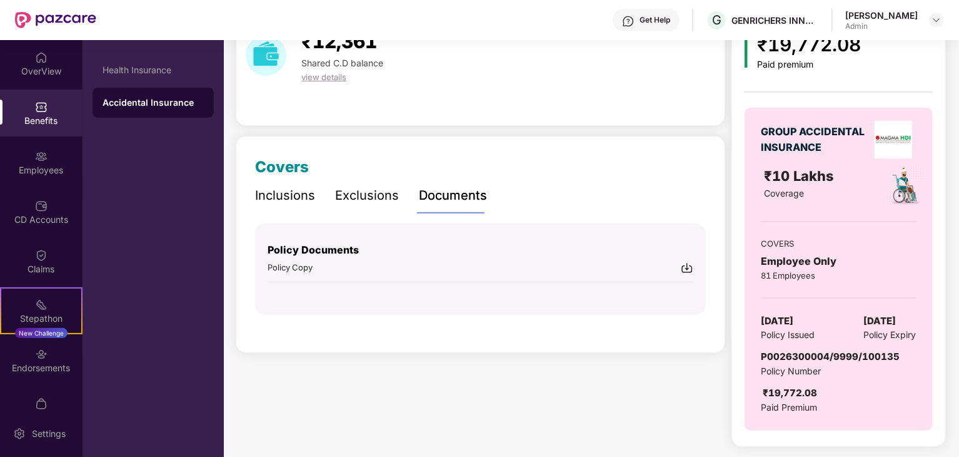
scroll to position [66, 0]
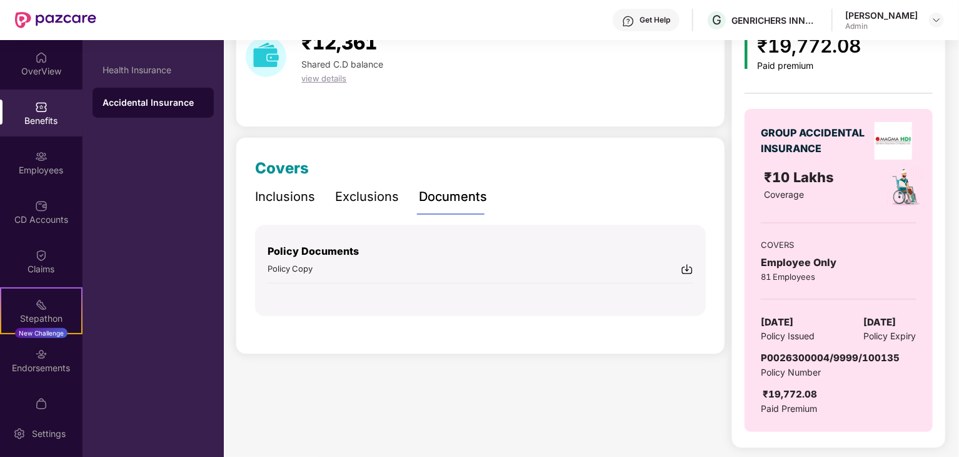
click at [689, 268] on img at bounding box center [687, 269] width 13 height 13
click at [382, 201] on div "Exclusions" at bounding box center [367, 196] width 64 height 19
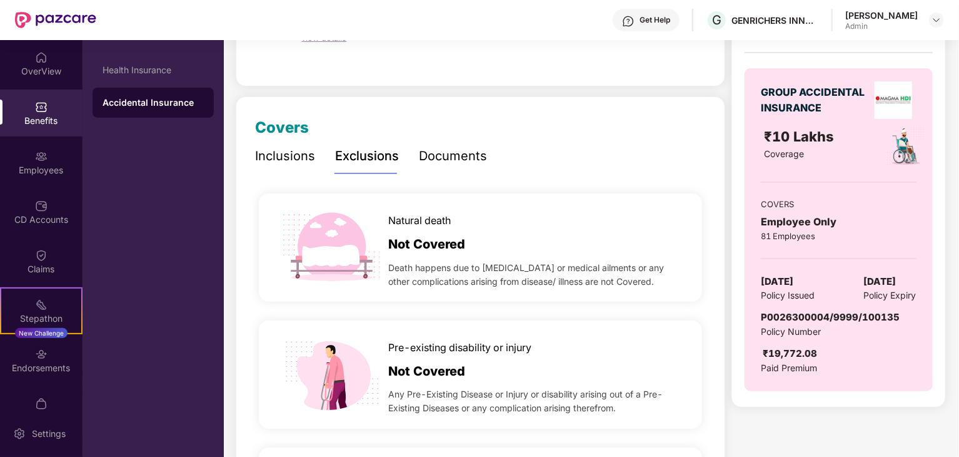
scroll to position [128, 0]
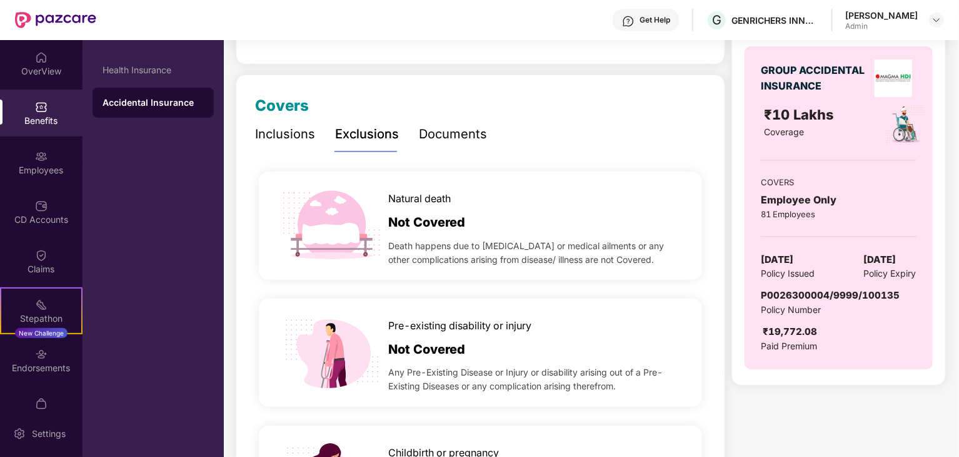
click at [293, 139] on div "Inclusions" at bounding box center [285, 133] width 60 height 19
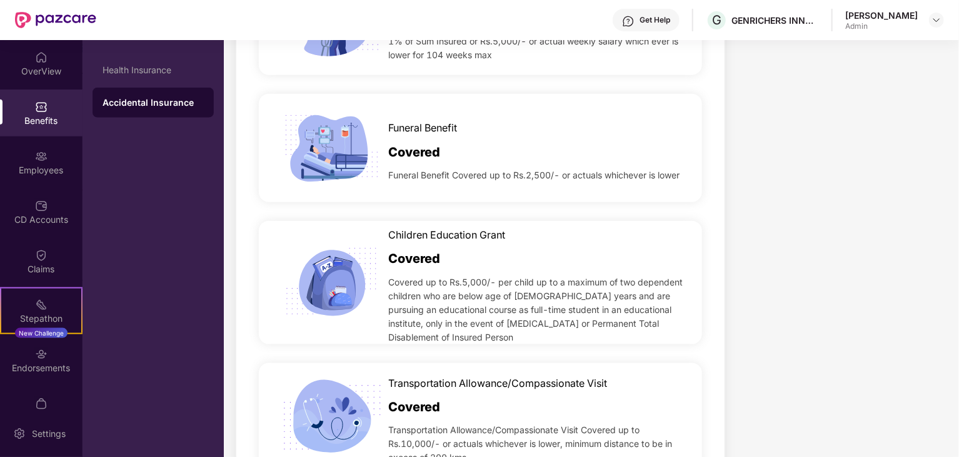
scroll to position [879, 0]
